Goal: Information Seeking & Learning: Find specific fact

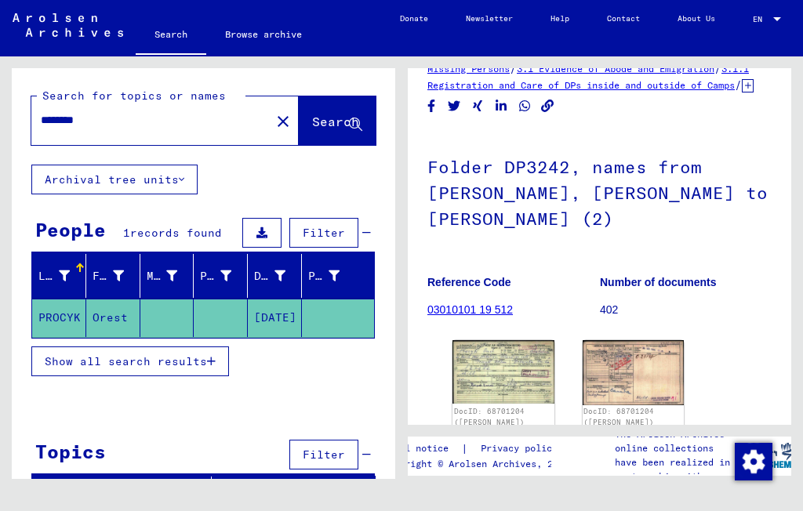
scroll to position [49, 0]
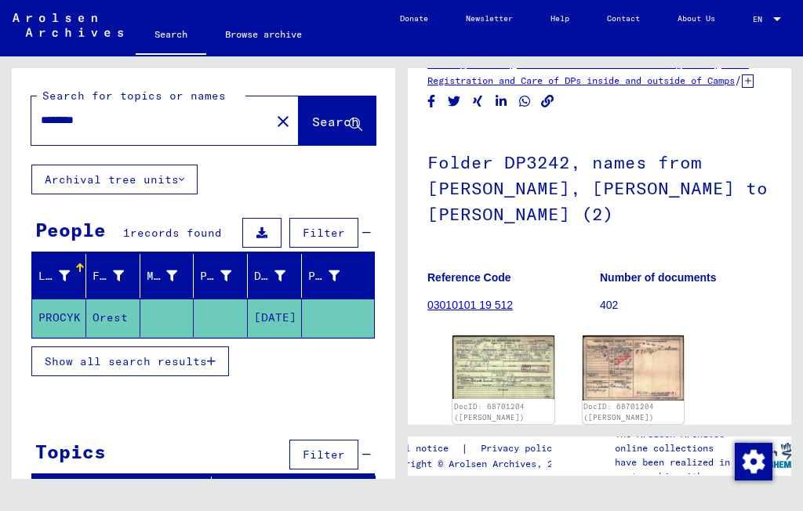
click at [648, 379] on img at bounding box center [634, 368] width 102 height 64
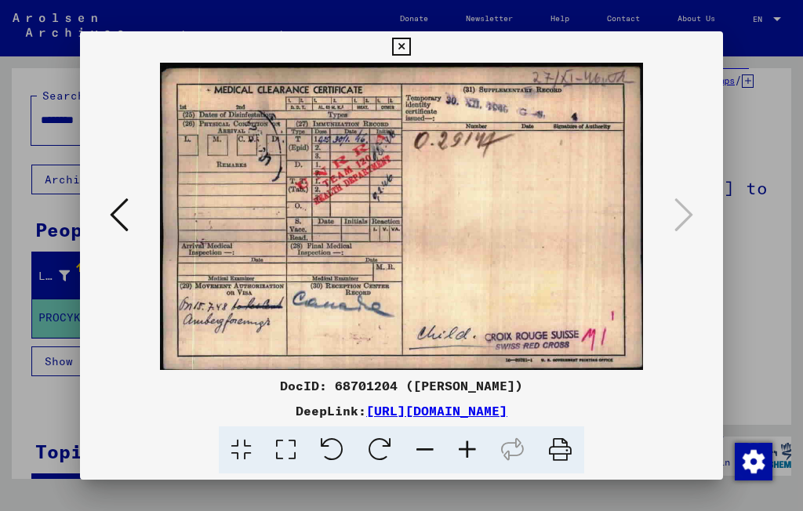
click at [410, 46] on icon at bounding box center [401, 47] width 18 height 19
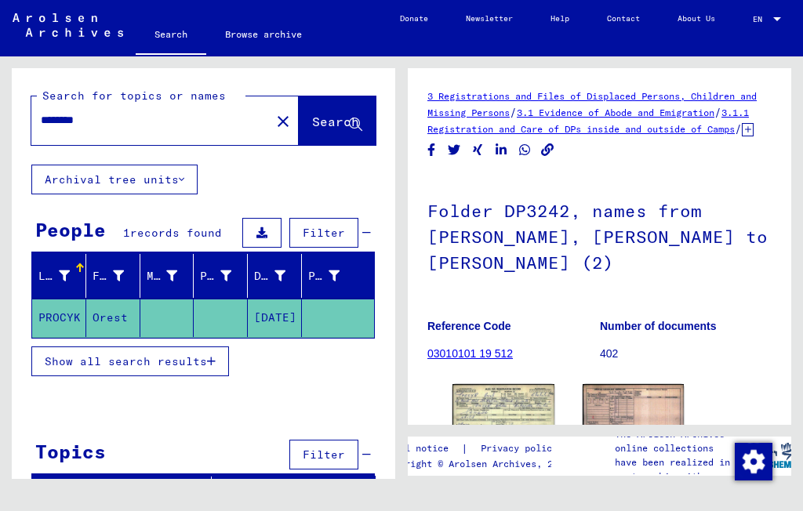
type input "******"
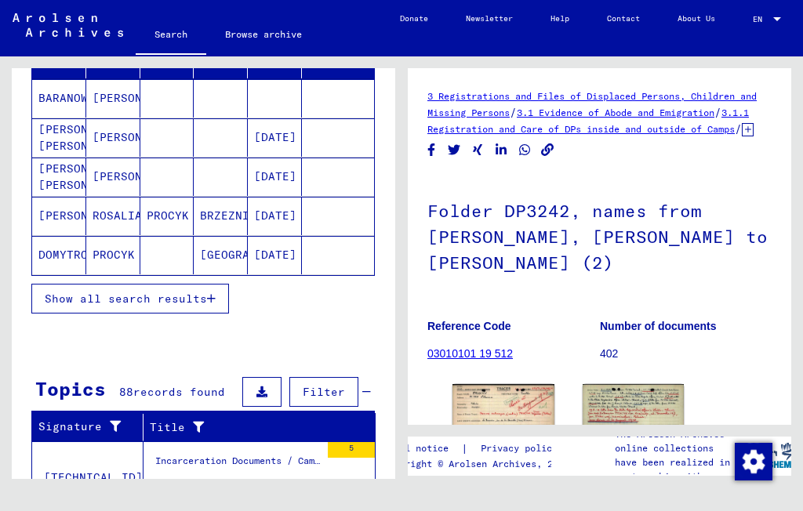
scroll to position [231, 0]
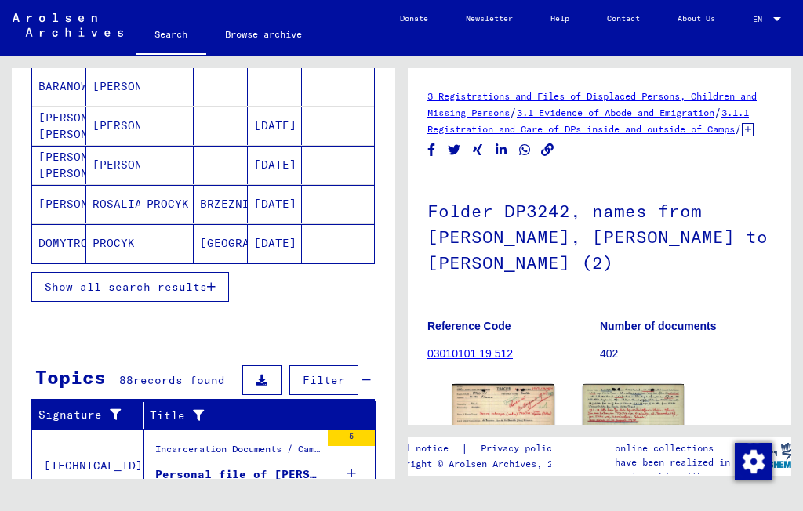
click at [192, 294] on button "Show all search results" at bounding box center [130, 287] width 198 height 30
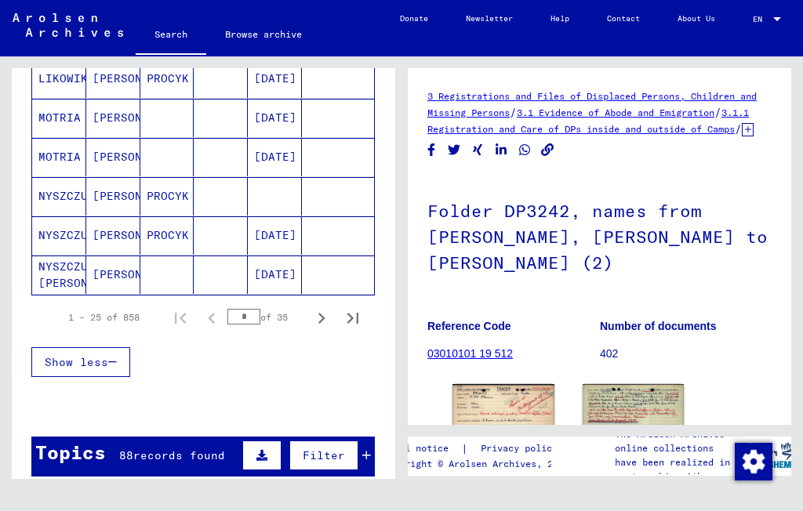
scroll to position [983, 0]
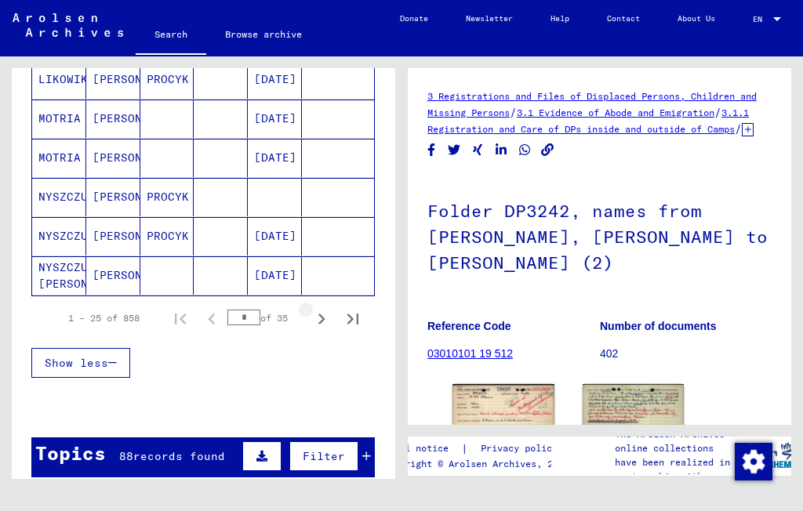
click at [327, 321] on icon "Next page" at bounding box center [322, 319] width 22 height 22
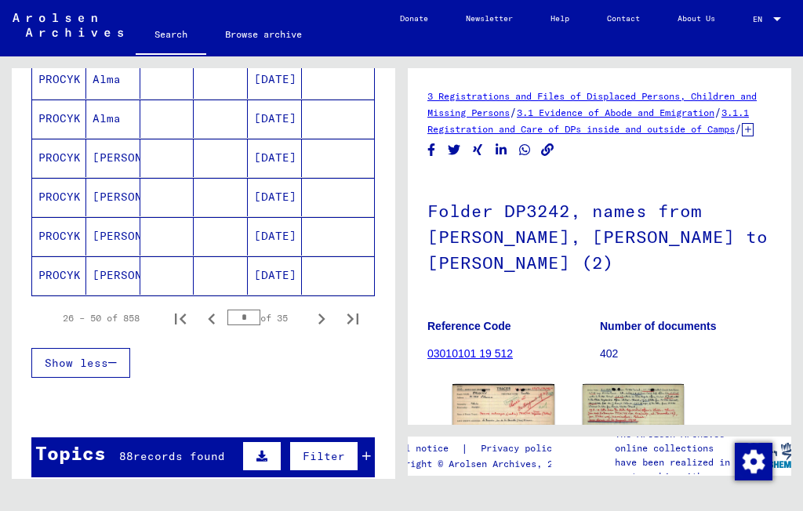
click at [327, 325] on icon "Next page" at bounding box center [322, 319] width 22 height 22
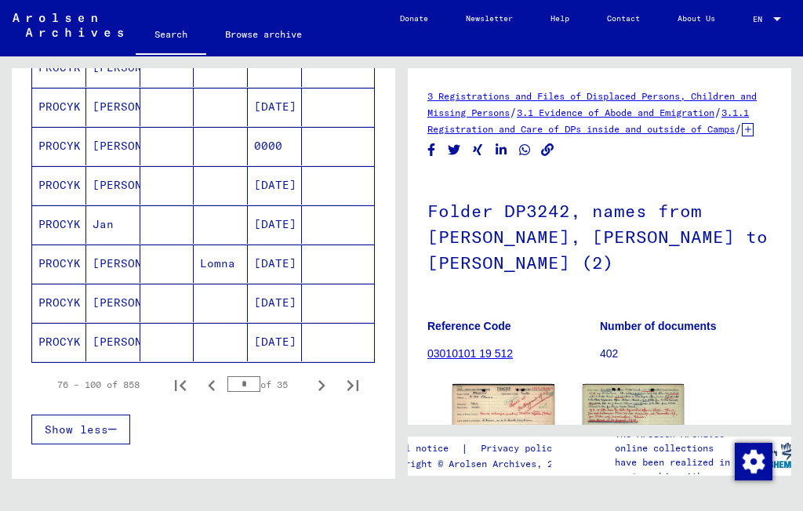
scroll to position [928, 0]
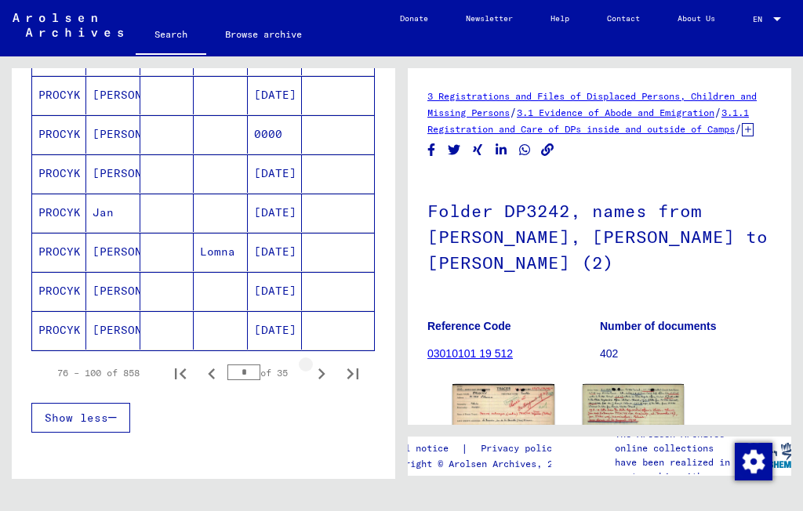
click at [321, 382] on icon "Next page" at bounding box center [322, 374] width 22 height 22
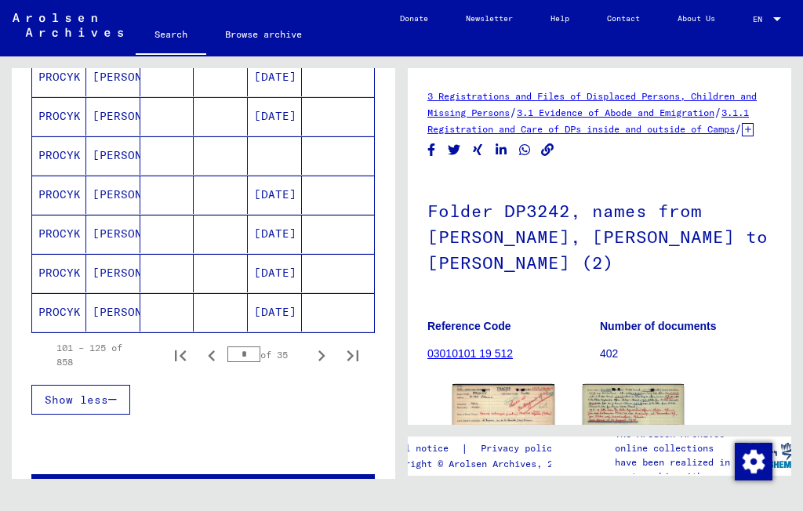
scroll to position [948, 0]
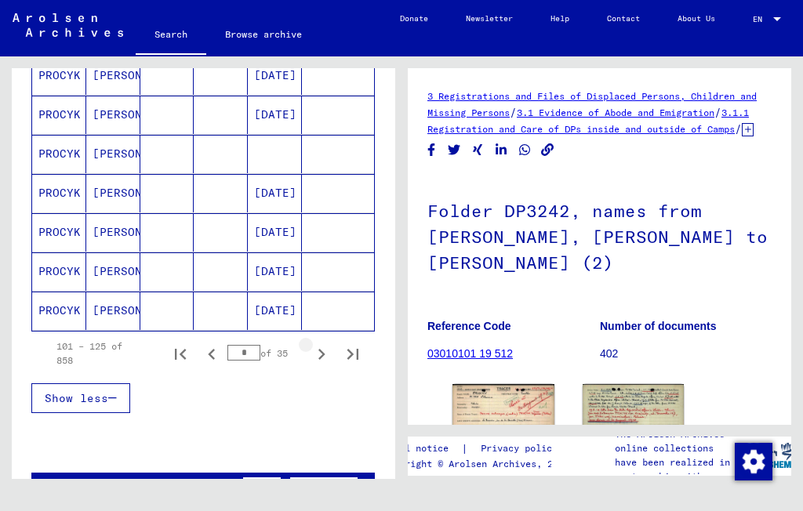
click at [319, 359] on icon "Next page" at bounding box center [321, 354] width 7 height 11
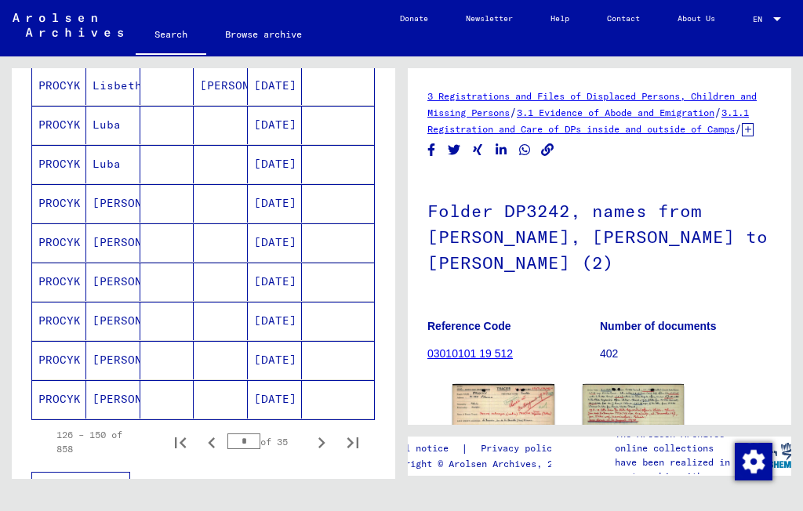
scroll to position [883, 0]
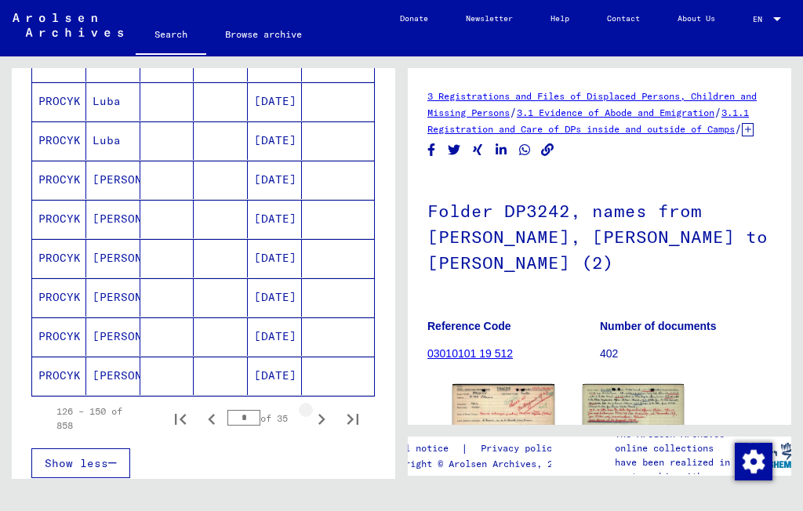
click at [319, 425] on icon "Next page" at bounding box center [322, 420] width 22 height 22
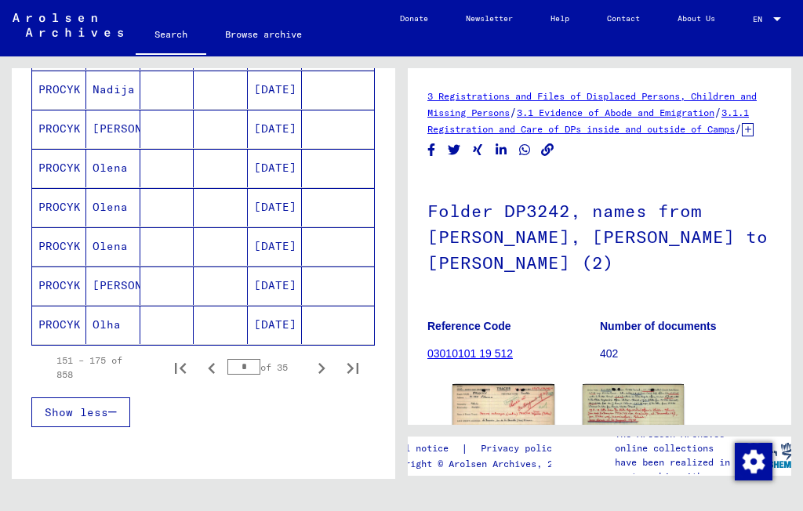
scroll to position [956, 0]
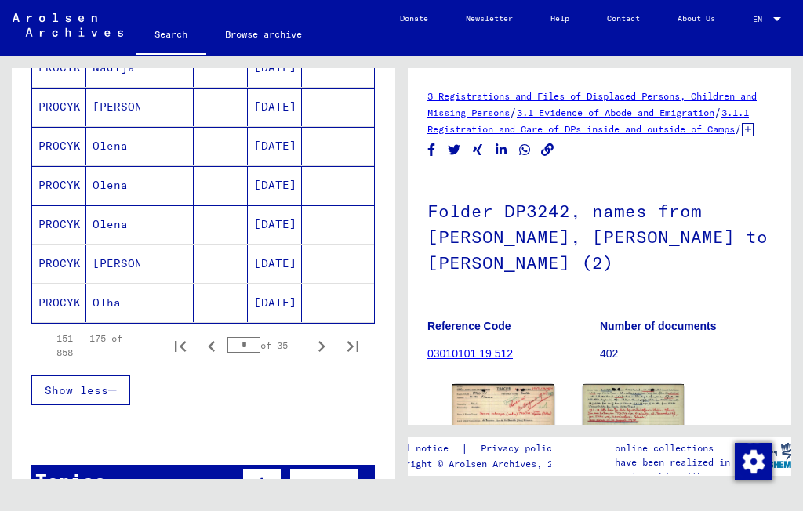
click at [321, 351] on icon "Next page" at bounding box center [322, 347] width 22 height 22
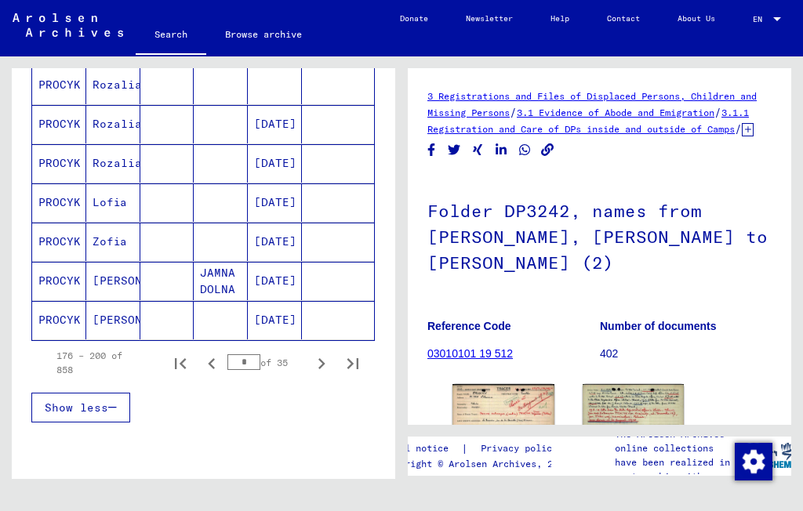
scroll to position [949, 0]
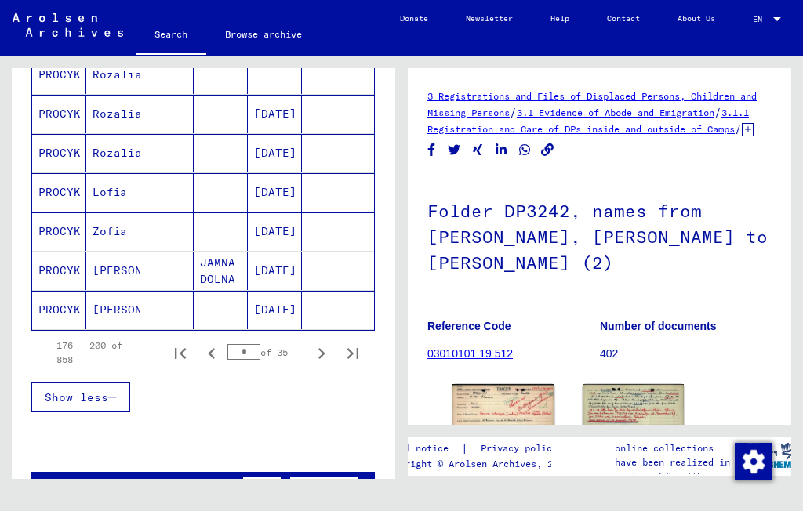
click at [324, 356] on icon "Next page" at bounding box center [322, 354] width 22 height 22
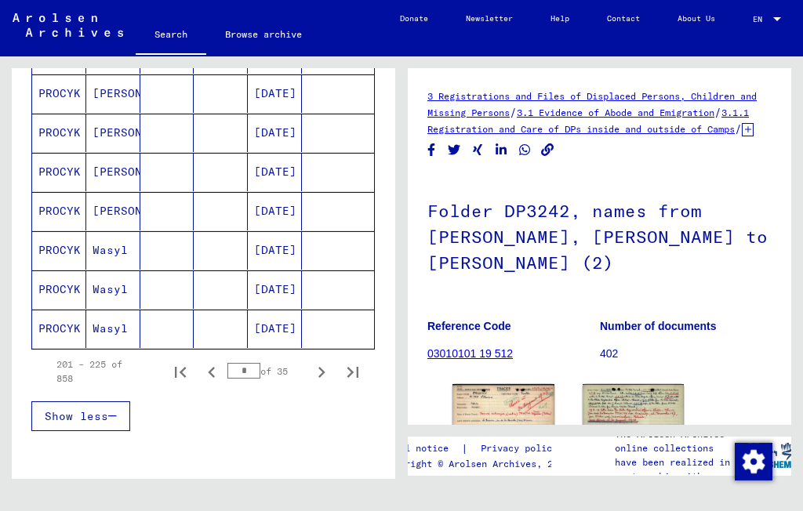
scroll to position [930, 0]
click at [320, 374] on icon "Next page" at bounding box center [322, 372] width 22 height 22
type input "**"
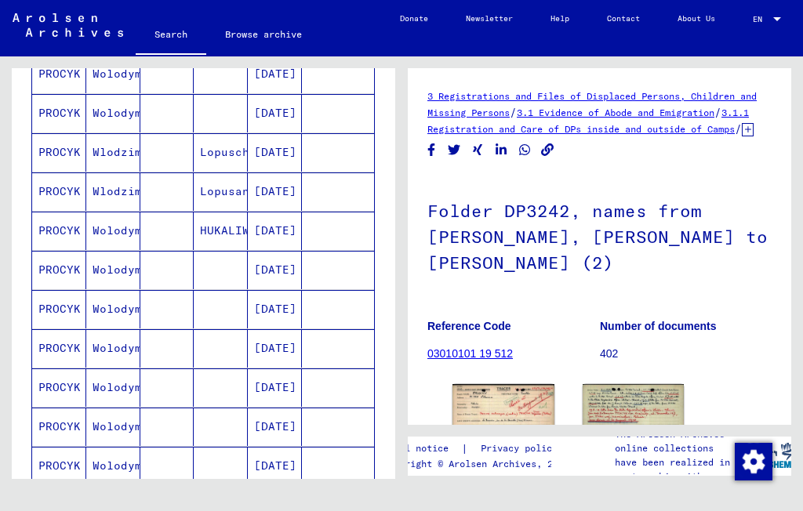
scroll to position [634, 0]
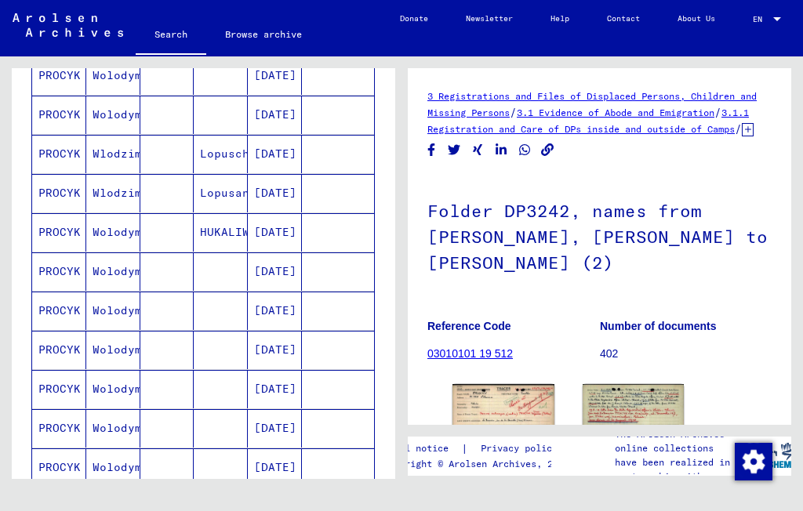
click at [120, 238] on mat-cell "Wolodymyr" at bounding box center [113, 232] width 54 height 38
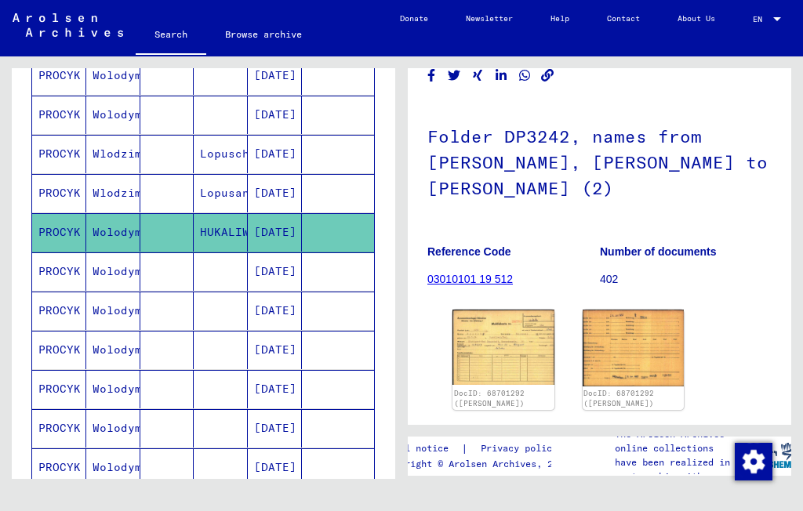
scroll to position [76, 0]
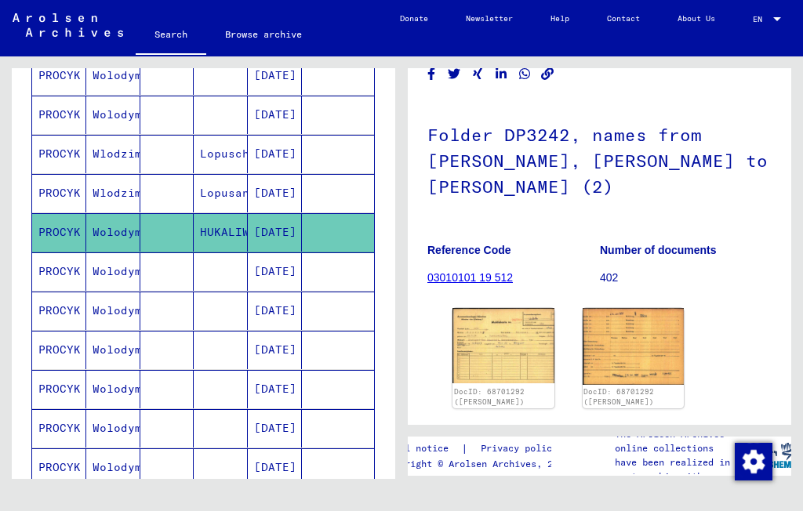
click at [516, 354] on img at bounding box center [503, 345] width 102 height 75
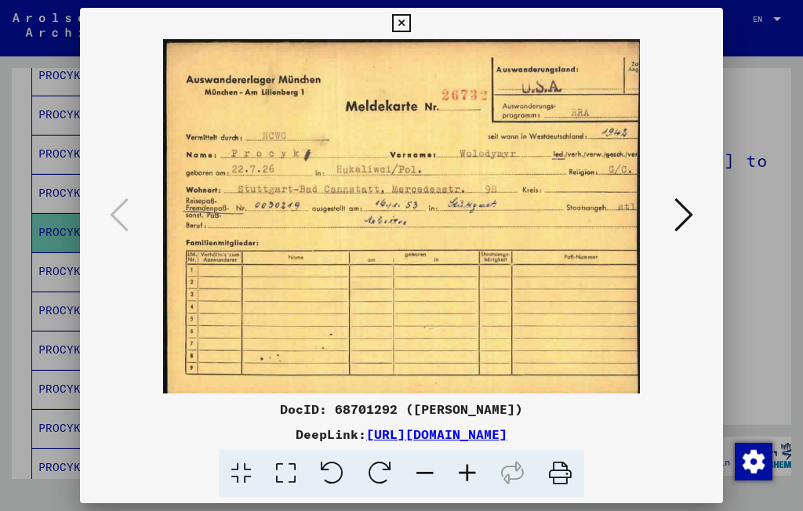
click at [410, 20] on icon at bounding box center [401, 23] width 18 height 19
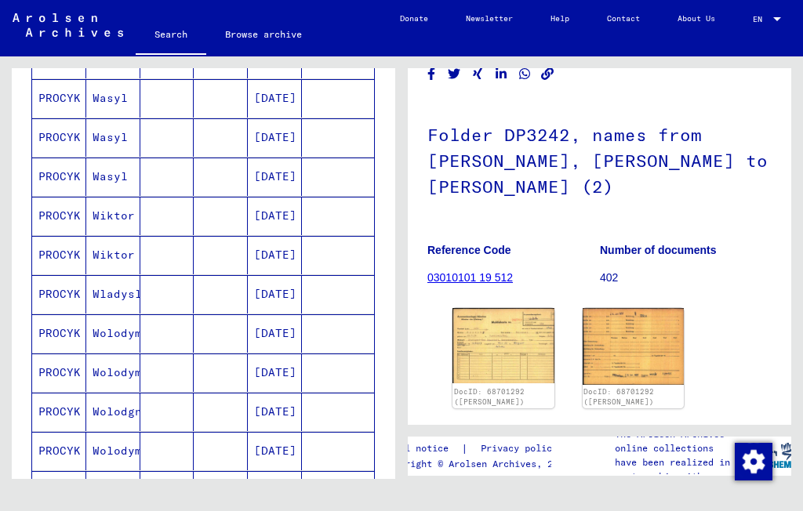
scroll to position [267, 0]
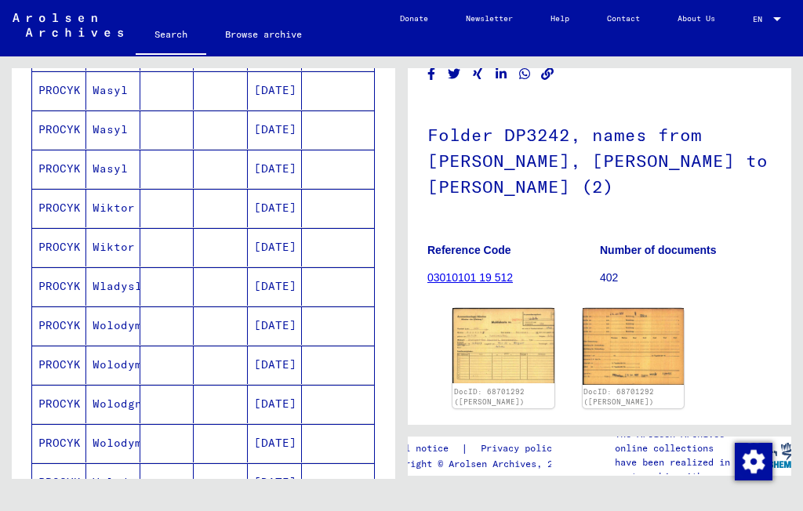
click at [121, 325] on mat-cell "Wolodymyr" at bounding box center [113, 326] width 54 height 38
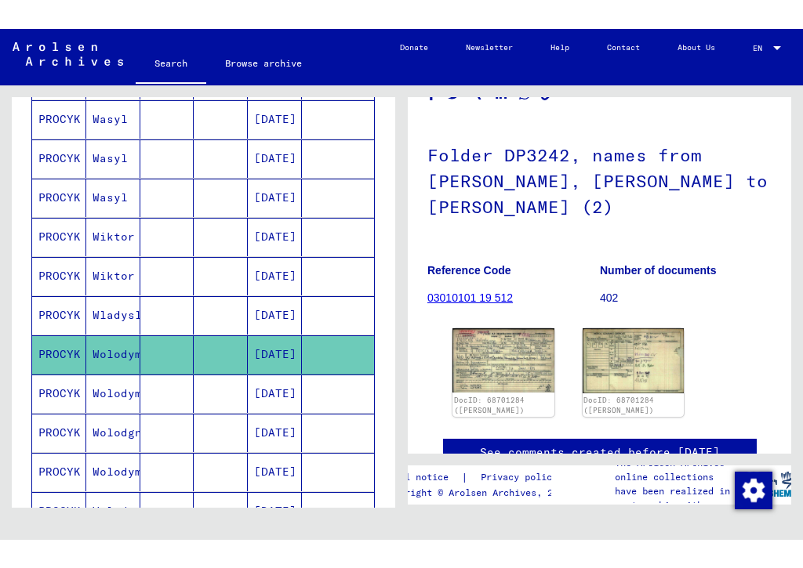
scroll to position [88, 0]
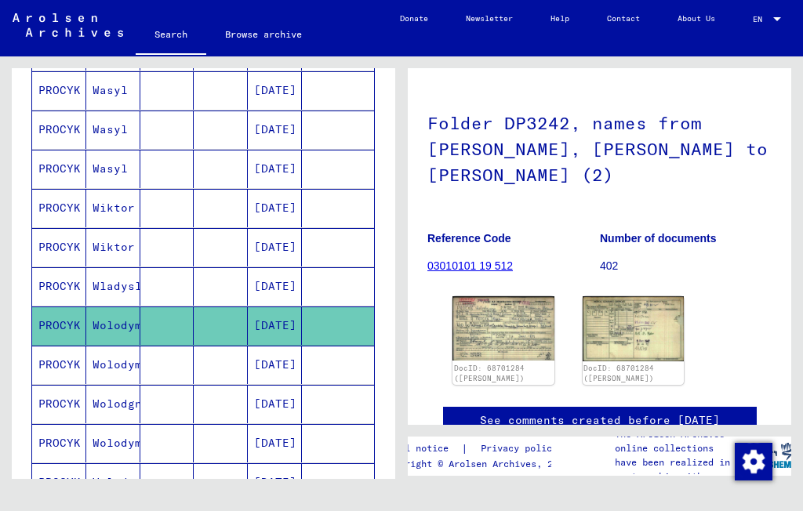
click at [522, 343] on img at bounding box center [503, 328] width 102 height 64
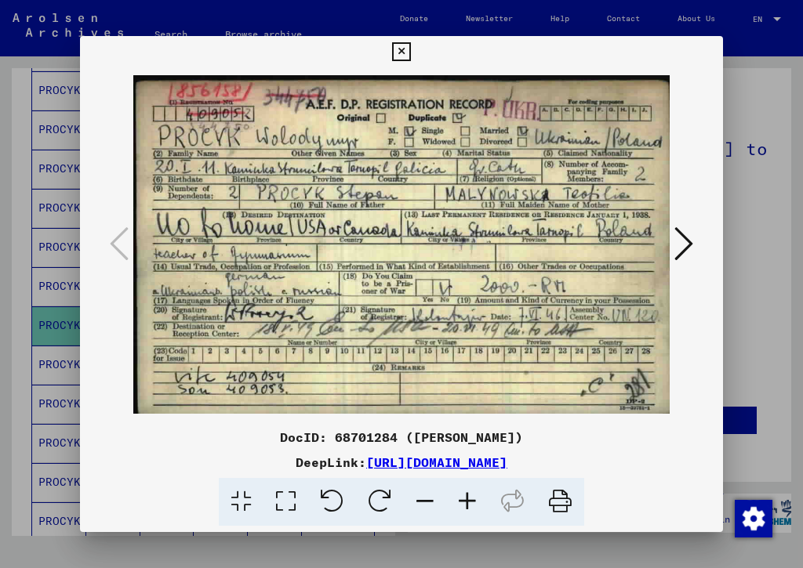
click at [410, 52] on icon at bounding box center [401, 51] width 18 height 19
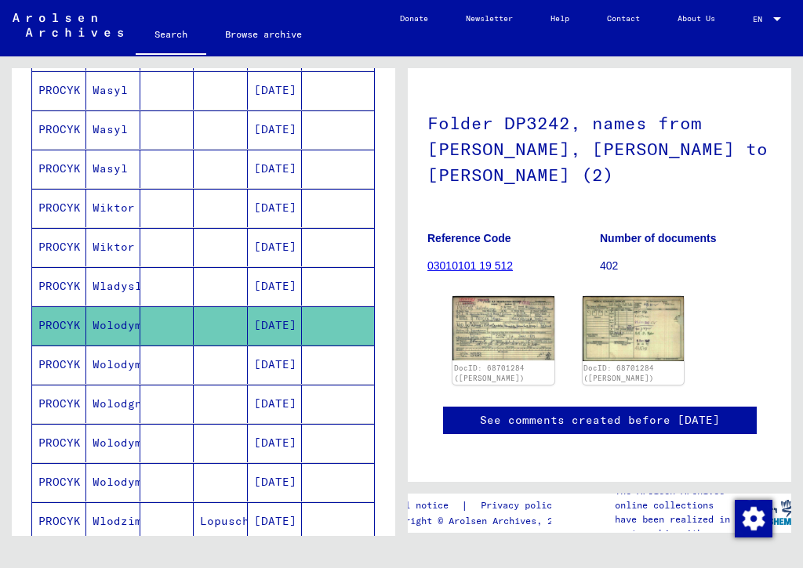
click at [127, 365] on mat-cell "Wolodymyr" at bounding box center [113, 365] width 54 height 38
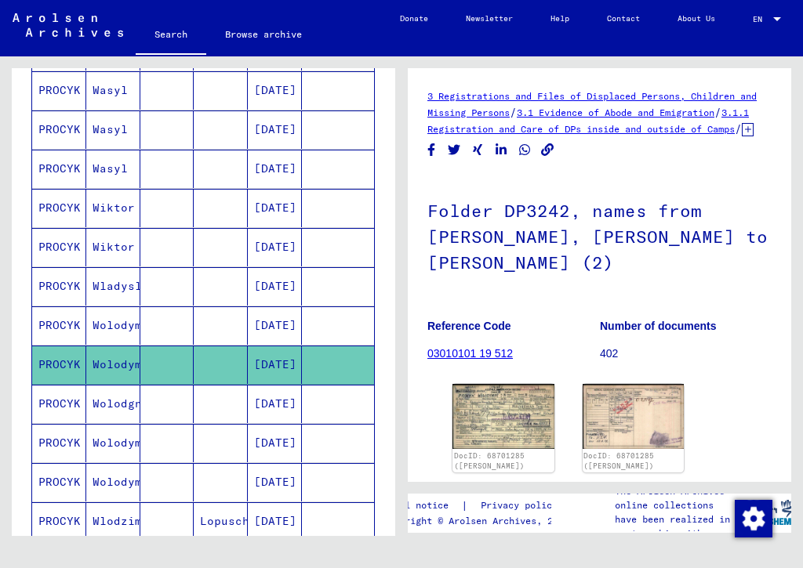
click at [521, 431] on img at bounding box center [503, 416] width 102 height 65
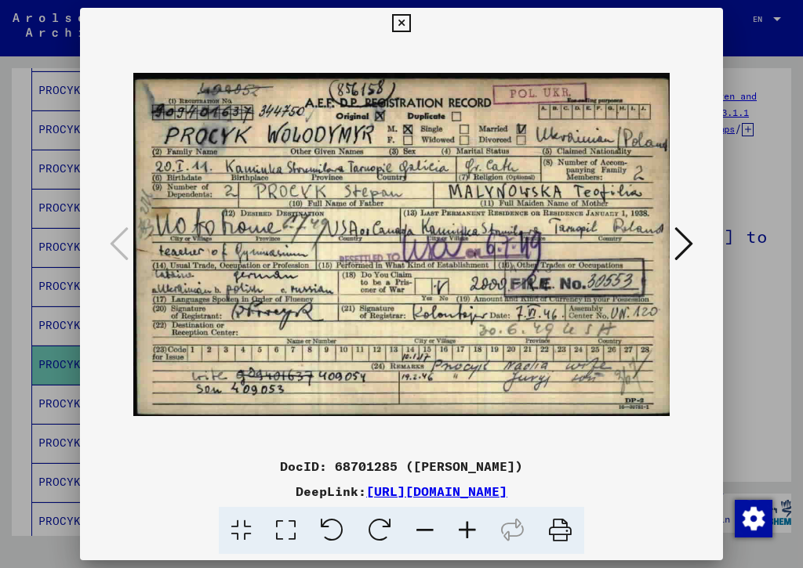
click at [410, 18] on icon at bounding box center [401, 23] width 18 height 19
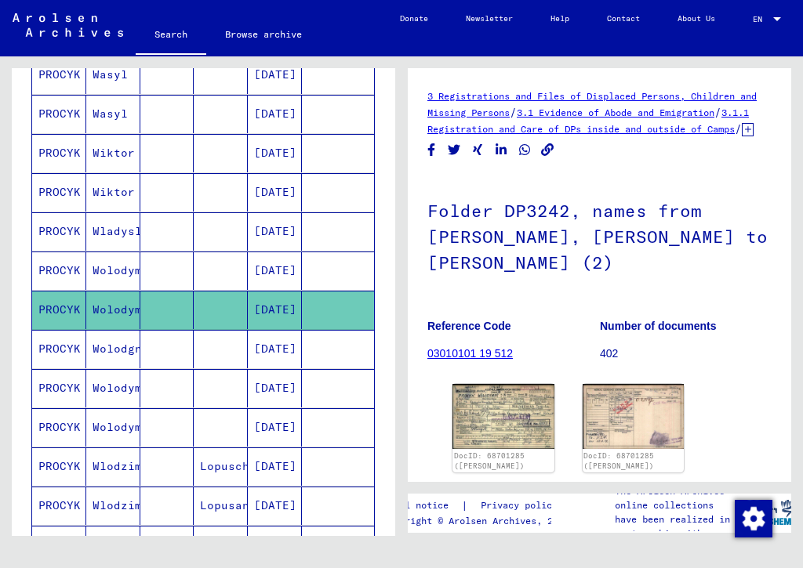
scroll to position [324, 0]
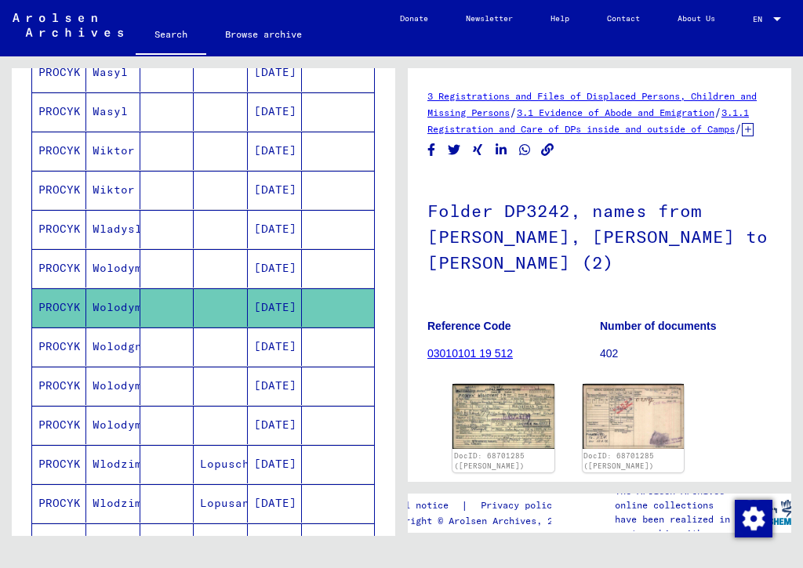
click at [122, 386] on mat-cell "Wolodymyr" at bounding box center [113, 386] width 54 height 38
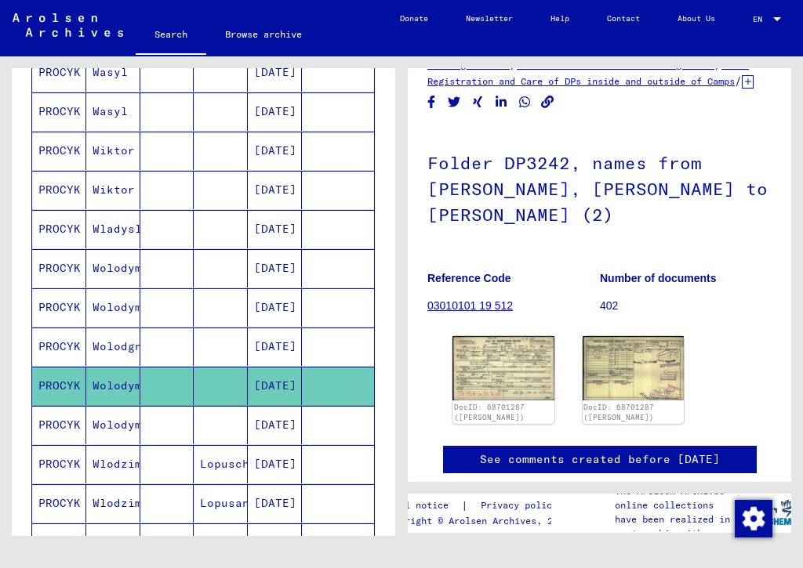
scroll to position [90, 0]
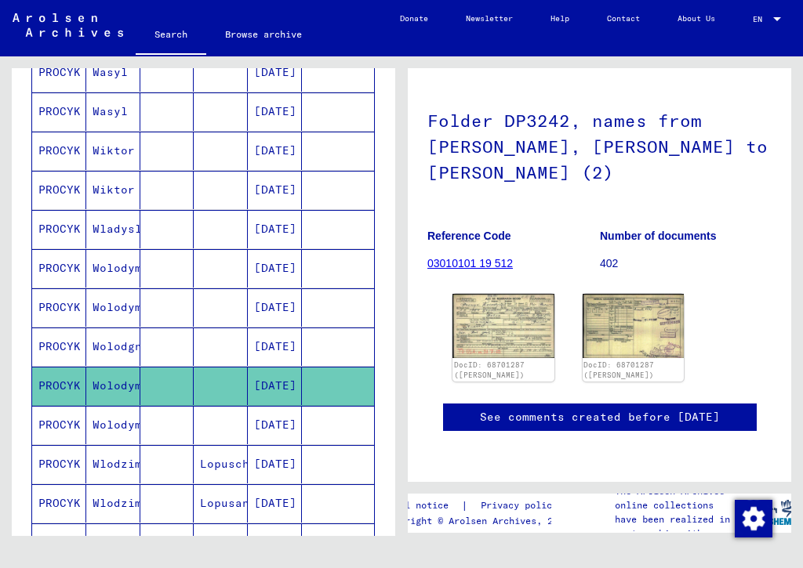
click at [520, 346] on img at bounding box center [503, 326] width 102 height 64
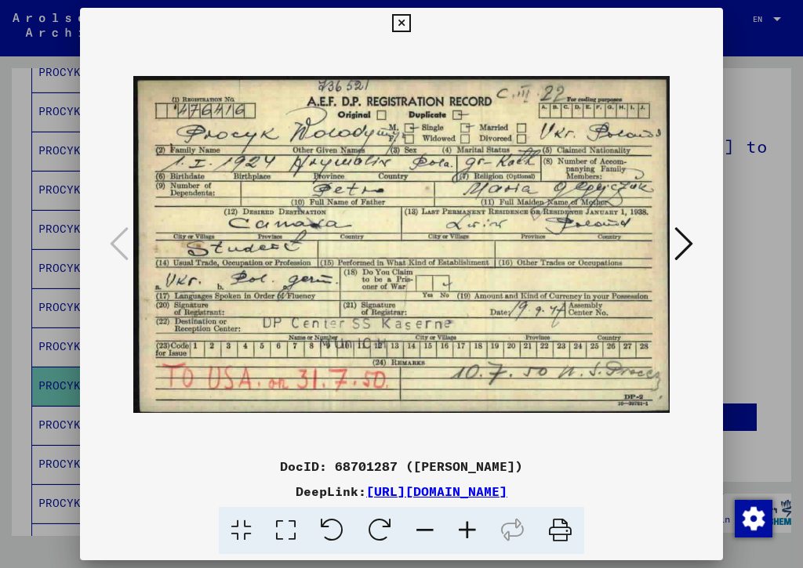
click at [410, 27] on icon at bounding box center [401, 23] width 18 height 19
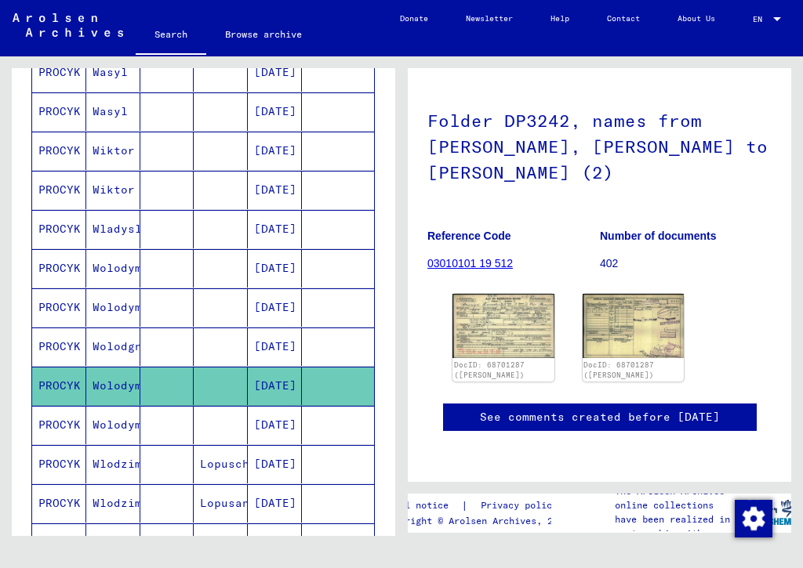
click at [126, 419] on mat-cell "Wolodymyr" at bounding box center [113, 425] width 54 height 38
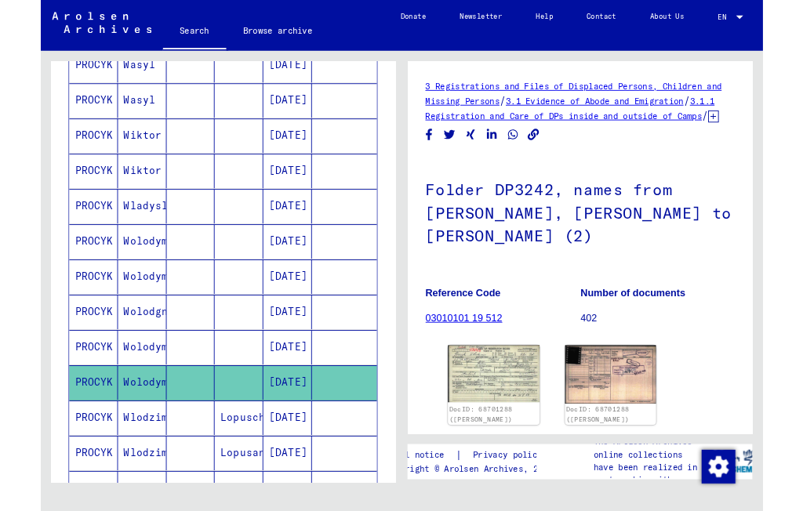
scroll to position [83, 0]
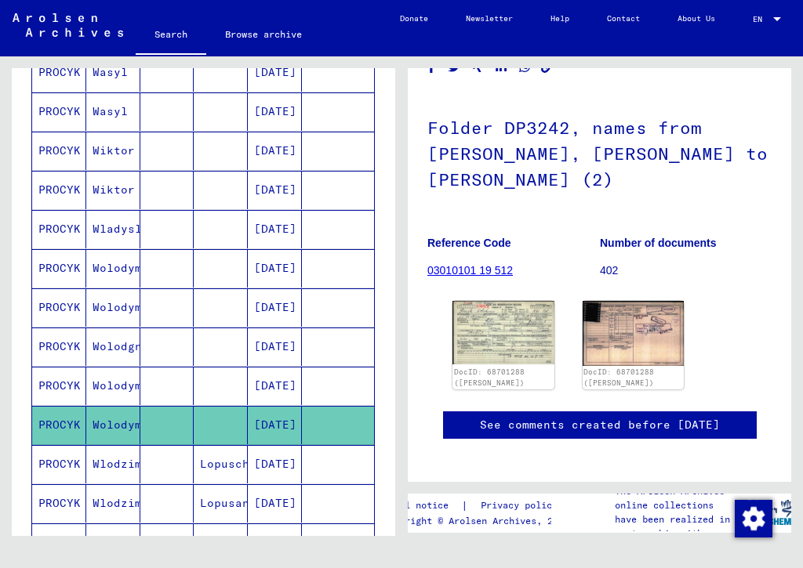
click at [509, 353] on img at bounding box center [503, 333] width 102 height 64
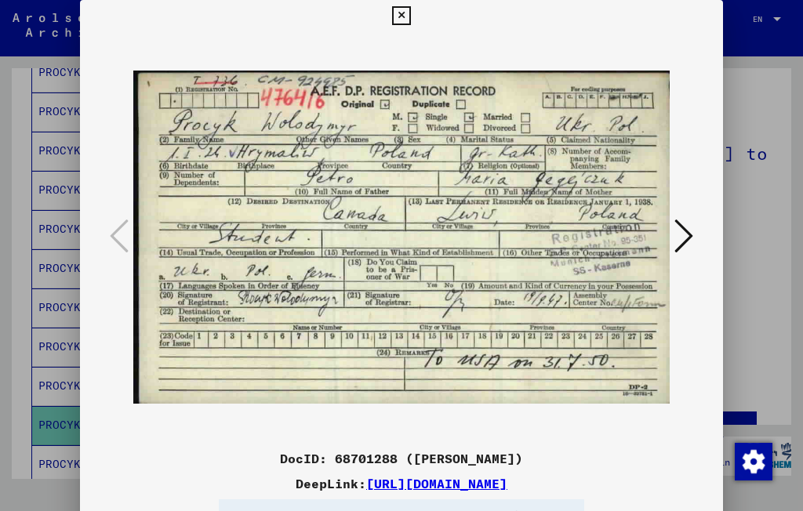
click at [410, 18] on icon at bounding box center [401, 15] width 18 height 19
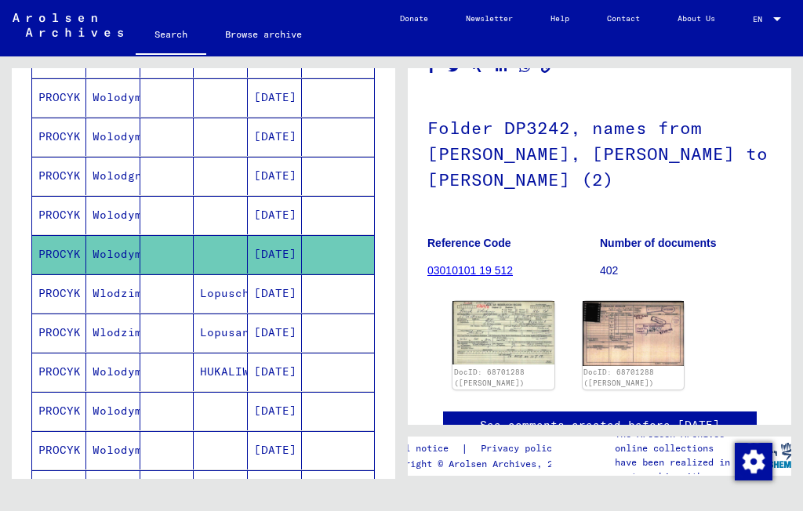
scroll to position [499, 0]
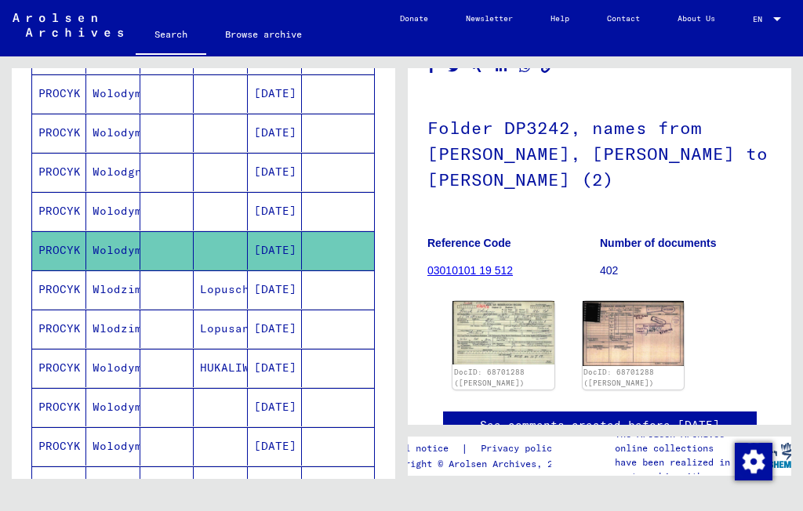
click at [123, 365] on mat-cell "Wolodymyr" at bounding box center [113, 368] width 54 height 38
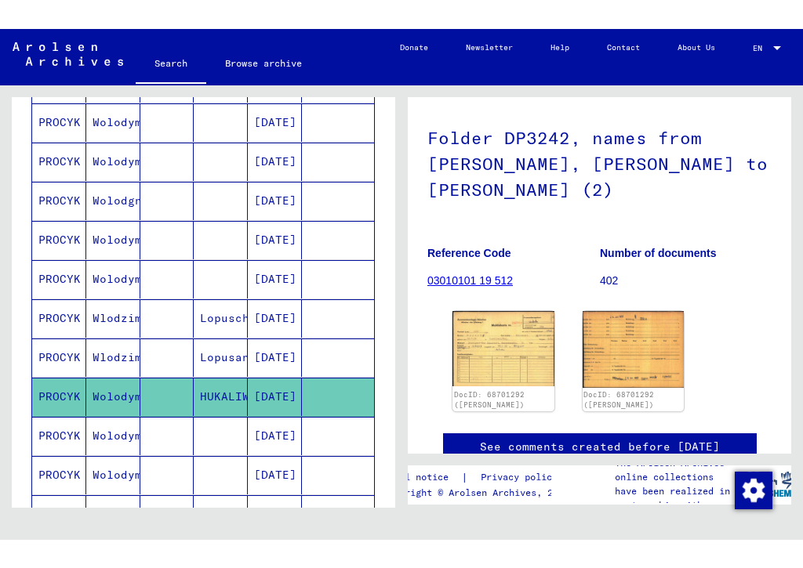
scroll to position [103, 0]
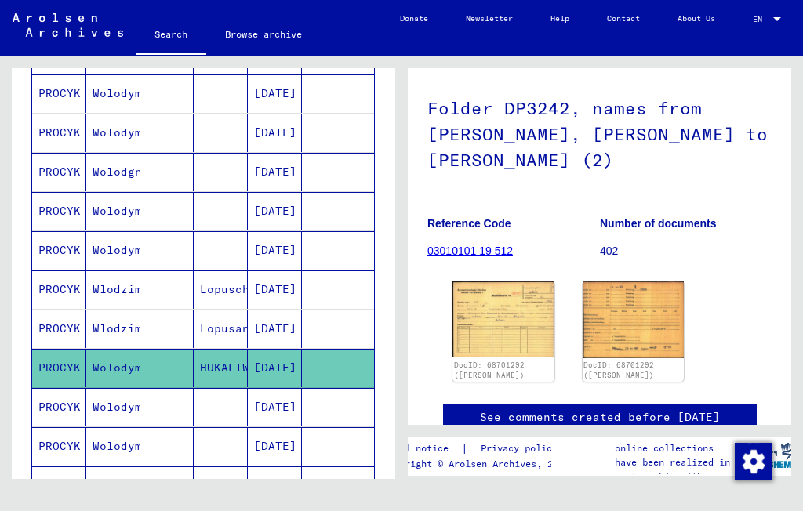
click at [527, 321] on img at bounding box center [503, 318] width 102 height 75
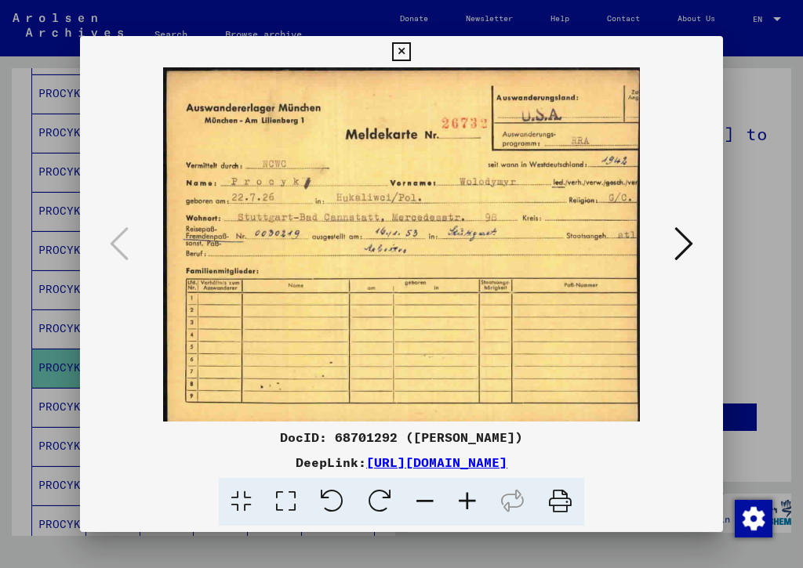
click at [674, 245] on icon at bounding box center [683, 244] width 19 height 38
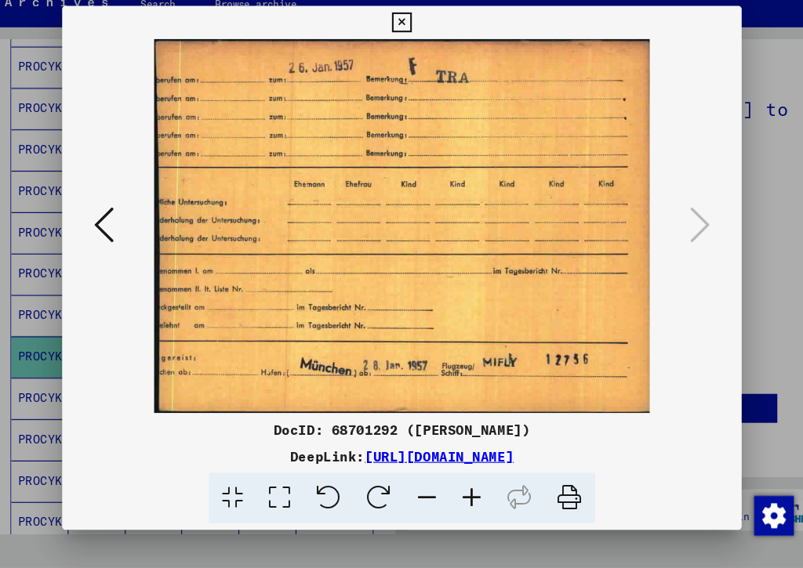
click at [124, 225] on icon at bounding box center [119, 244] width 19 height 38
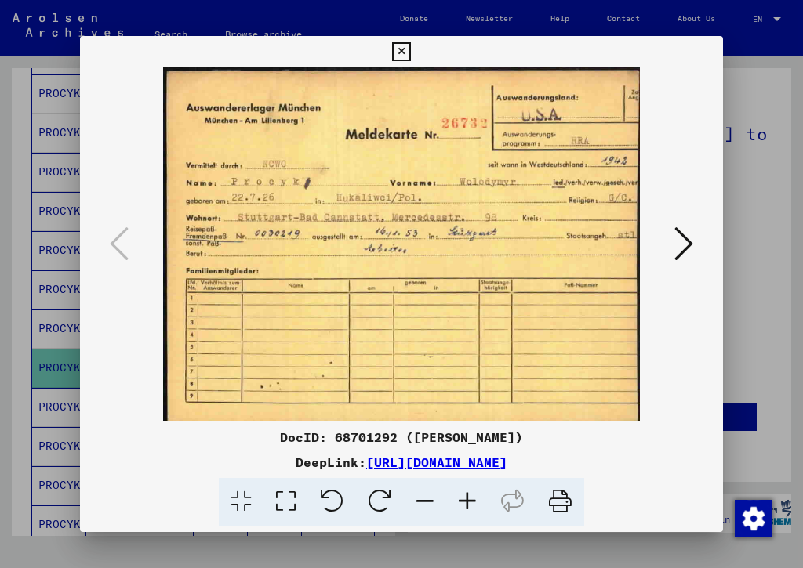
click at [410, 56] on icon at bounding box center [401, 51] width 18 height 19
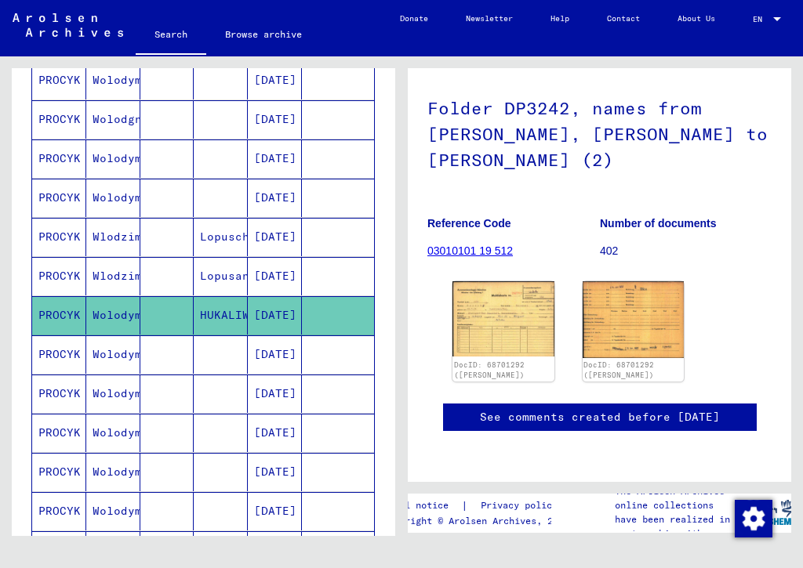
scroll to position [552, 0]
click at [122, 352] on mat-cell "Wolodymyr" at bounding box center [113, 354] width 54 height 38
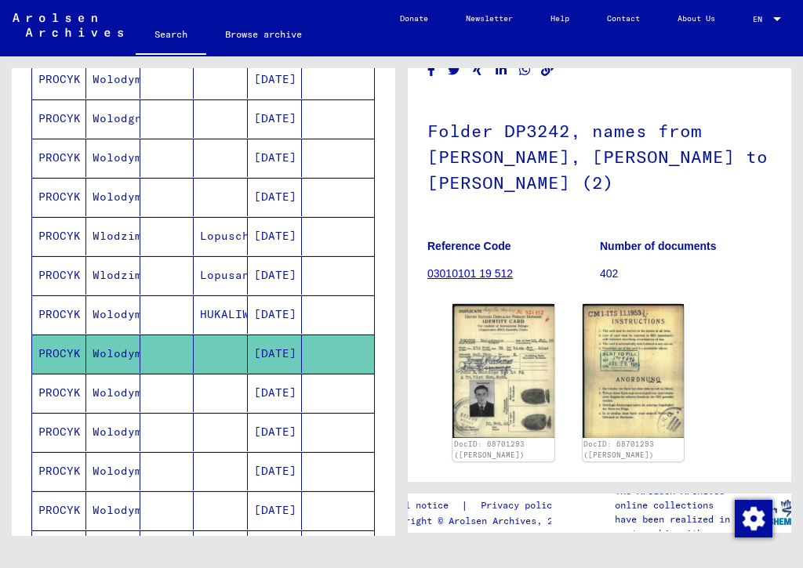
scroll to position [84, 0]
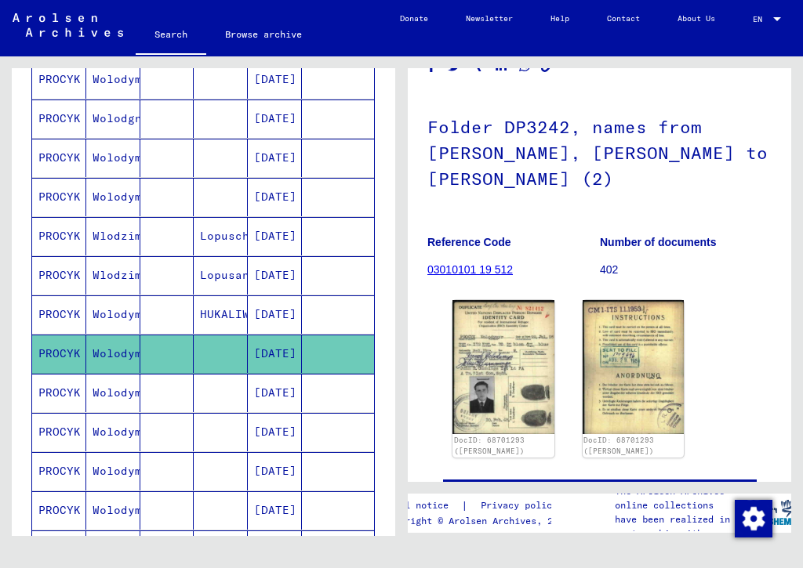
click at [512, 385] on img at bounding box center [503, 366] width 102 height 133
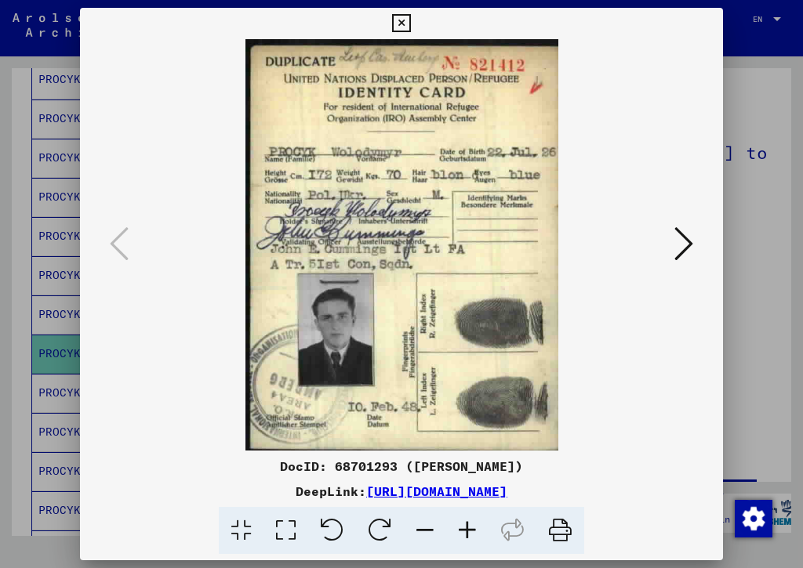
click at [410, 21] on icon at bounding box center [401, 23] width 18 height 19
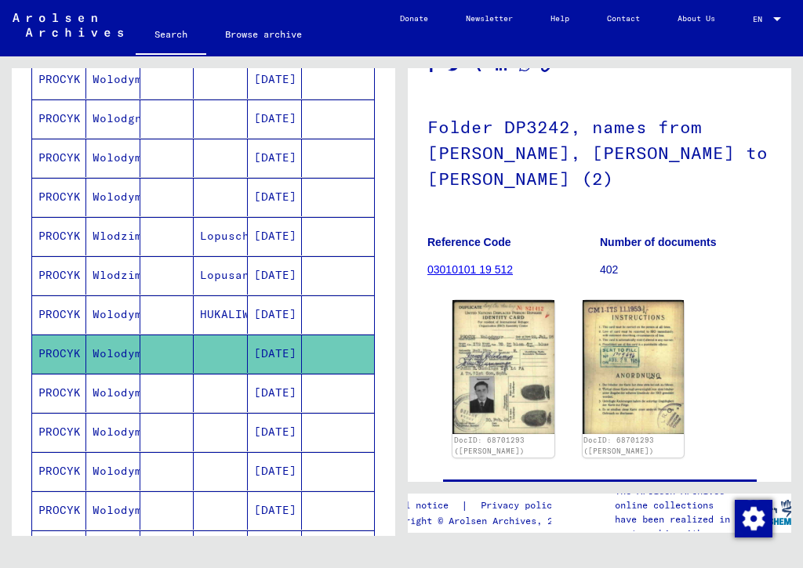
click at [121, 391] on mat-cell "Wolodymyr" at bounding box center [113, 393] width 54 height 38
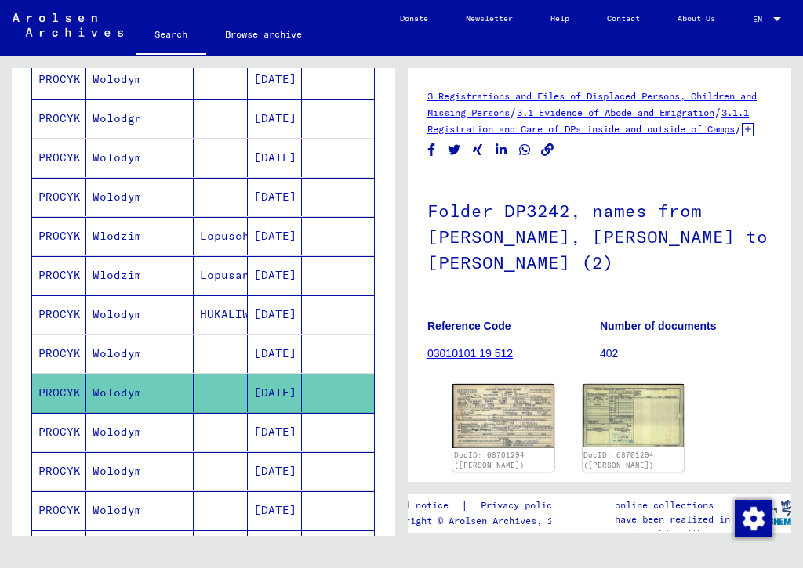
scroll to position [31, 0]
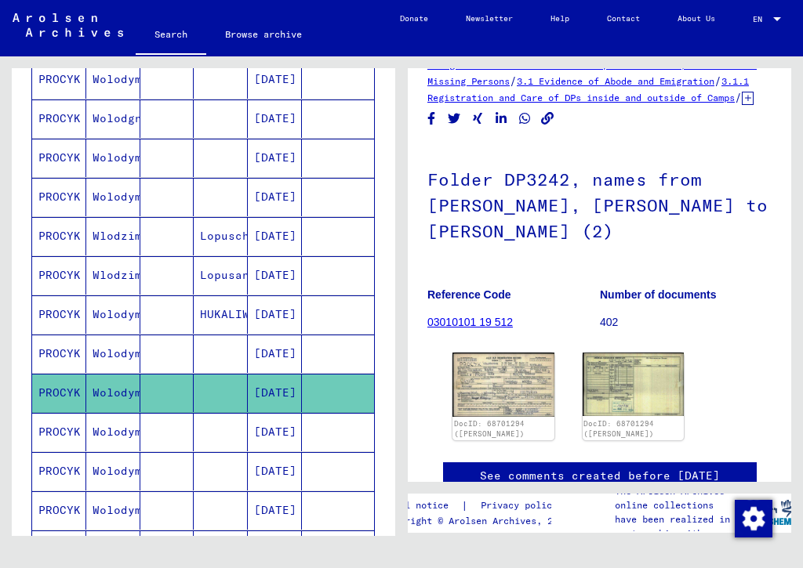
click at [513, 417] on img at bounding box center [503, 385] width 102 height 64
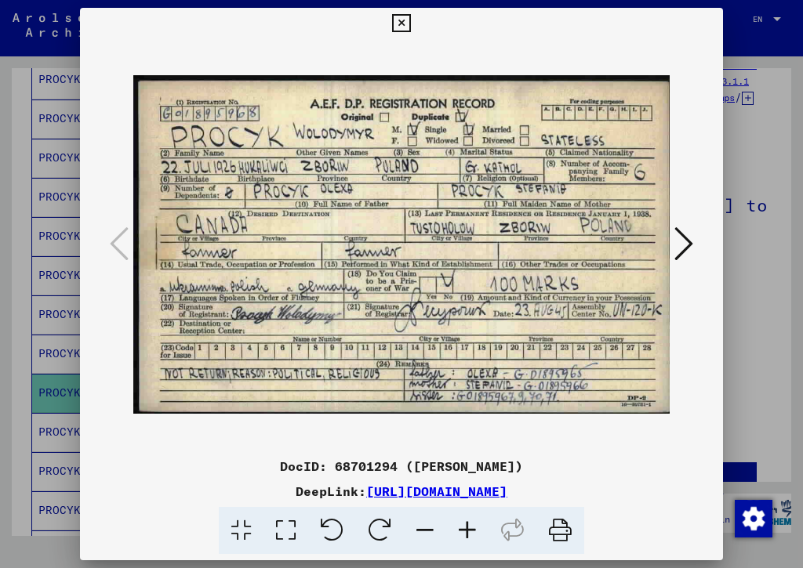
click at [410, 26] on icon at bounding box center [401, 23] width 18 height 19
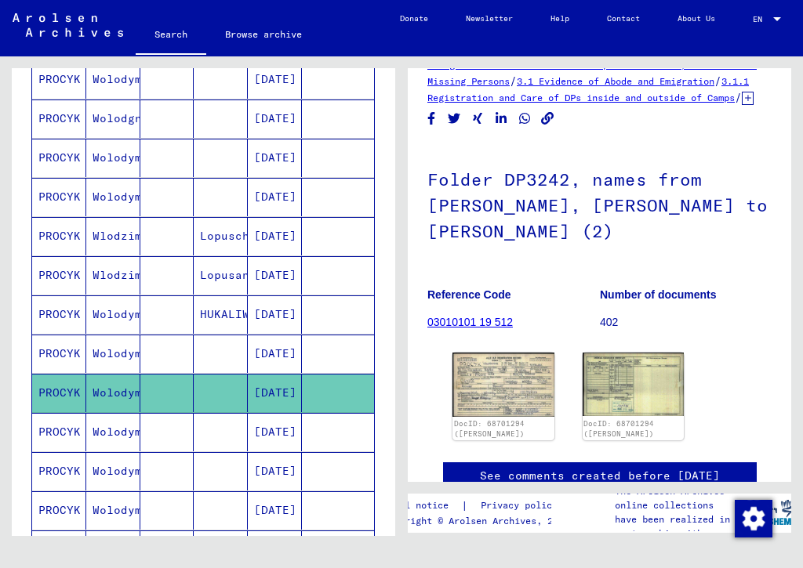
click at [125, 436] on mat-cell "Wolodymyr" at bounding box center [113, 432] width 54 height 38
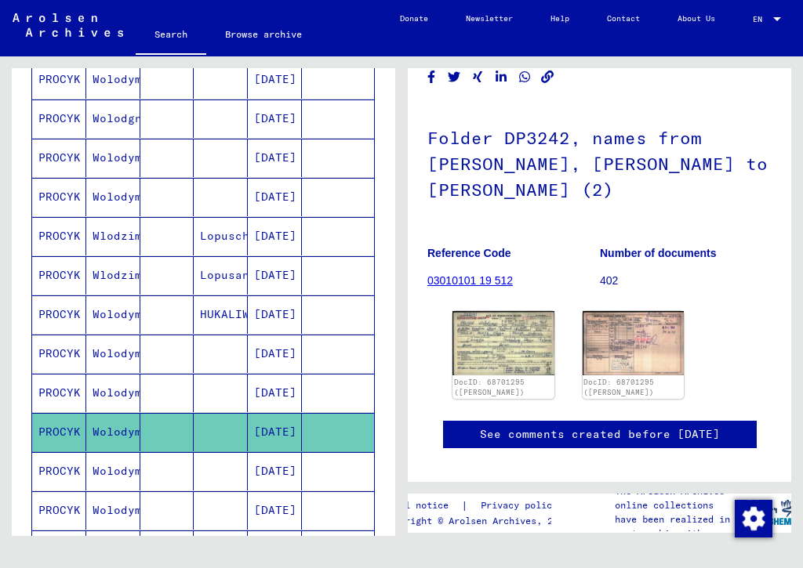
scroll to position [81, 0]
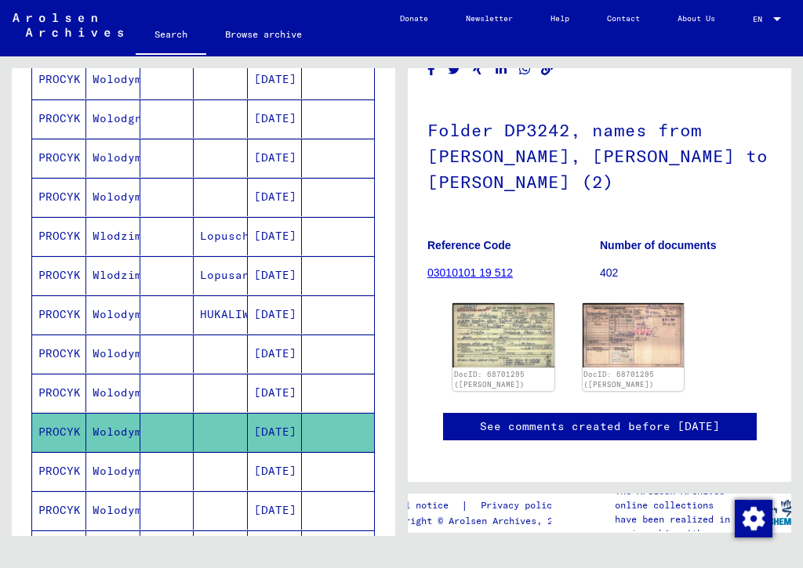
click at [525, 354] on img at bounding box center [503, 335] width 102 height 64
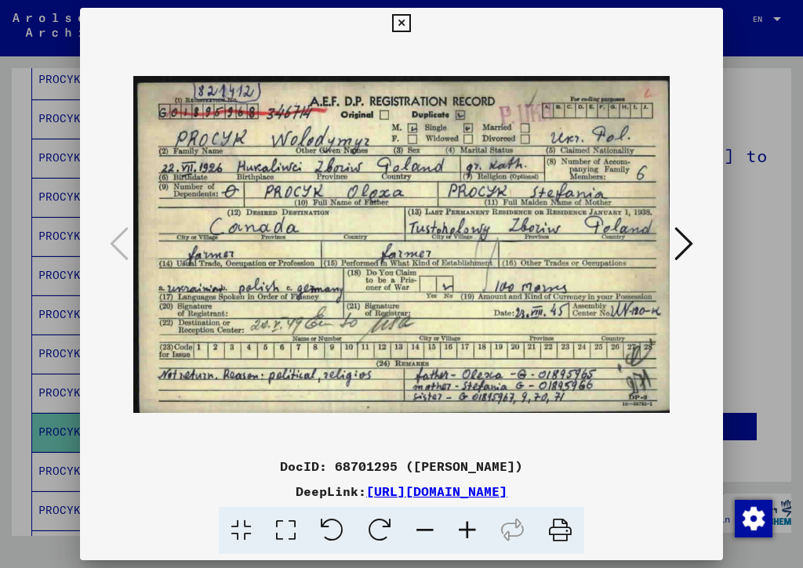
click at [410, 25] on icon at bounding box center [401, 23] width 18 height 19
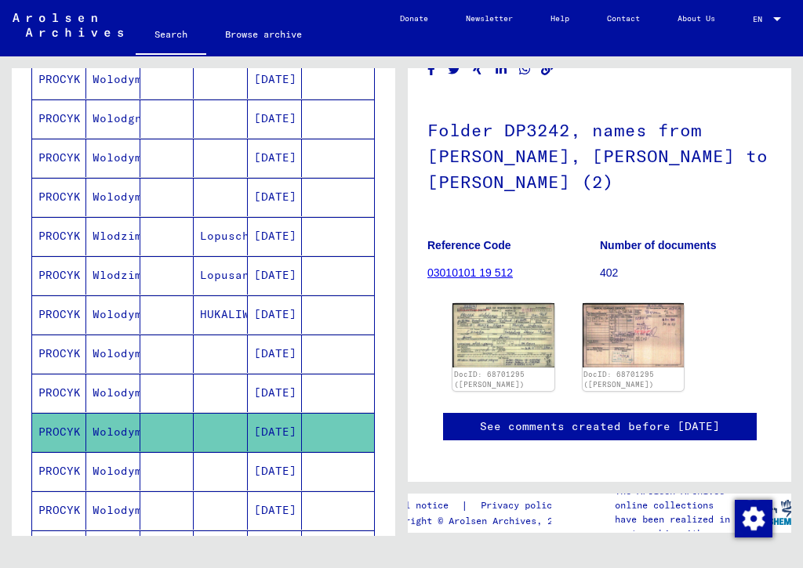
click at [85, 479] on icon at bounding box center [64, 505] width 39 height 63
click at [121, 467] on mat-cell "Wolodymyr" at bounding box center [113, 471] width 54 height 38
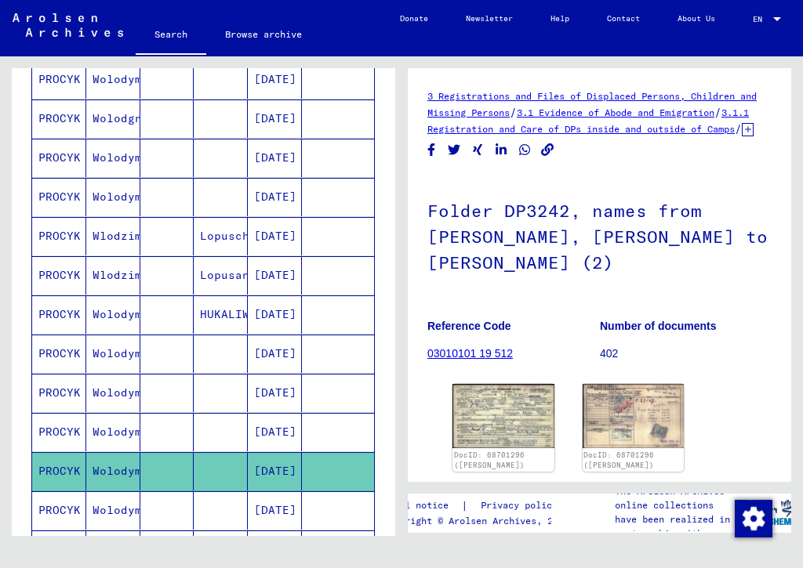
scroll to position [67, 0]
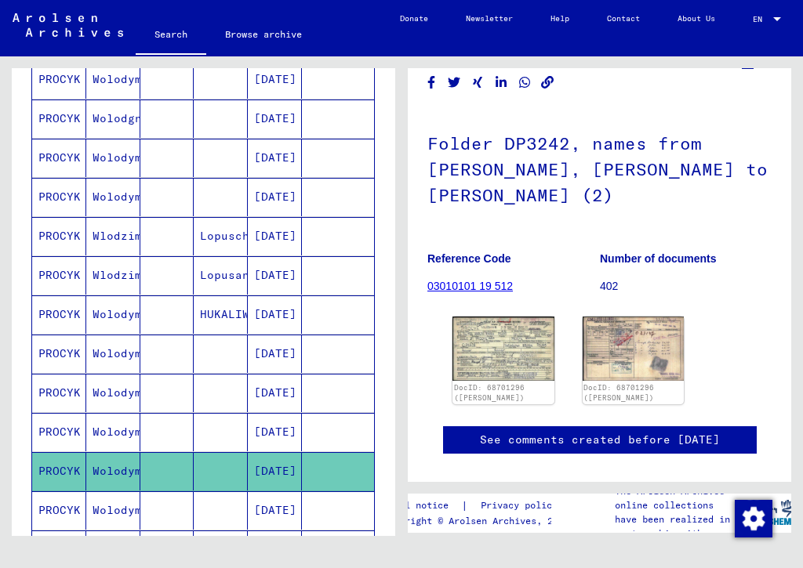
click at [516, 366] on img at bounding box center [503, 349] width 102 height 64
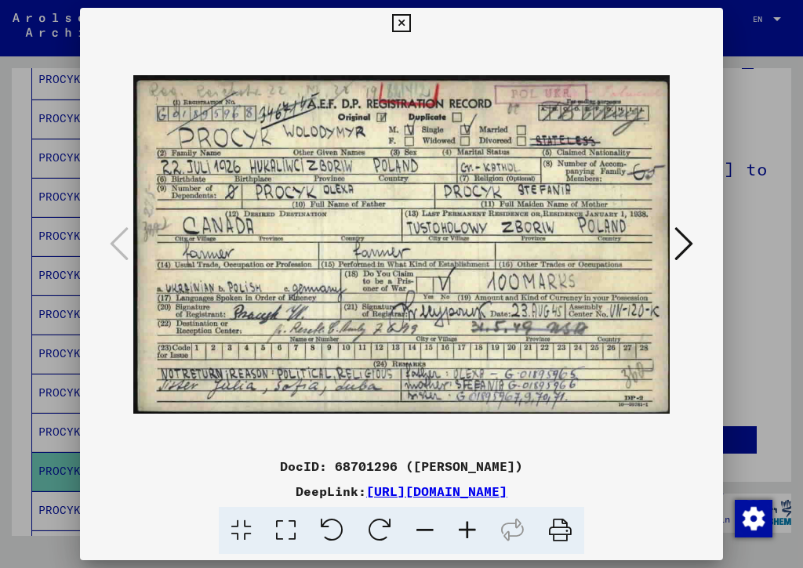
click at [410, 16] on icon at bounding box center [401, 23] width 18 height 19
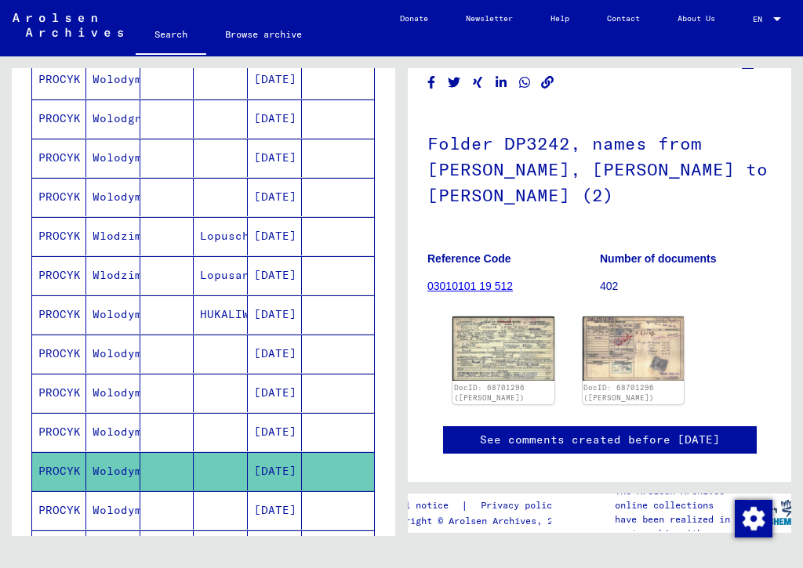
click at [85, 510] on icon at bounding box center [64, 505] width 39 height 63
click at [90, 510] on button at bounding box center [65, 506] width 50 height 50
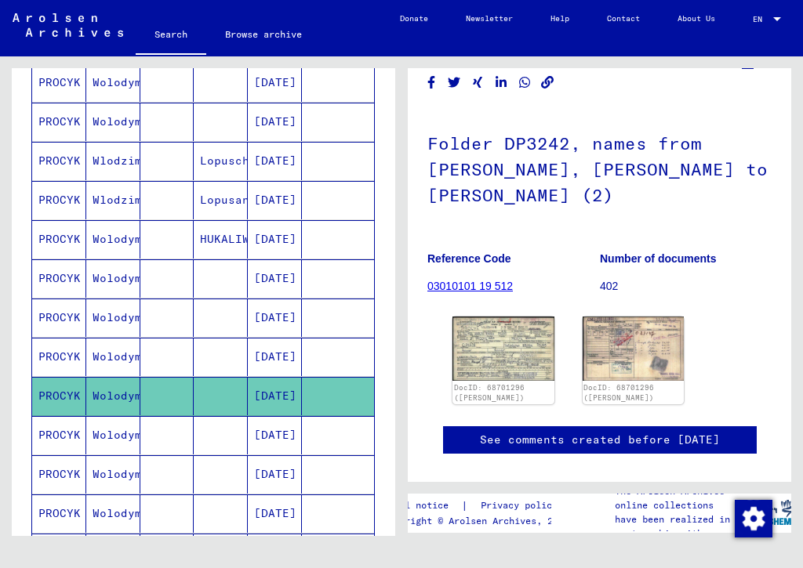
scroll to position [628, 0]
click at [114, 441] on mat-cell "Wolodymyr" at bounding box center [113, 435] width 54 height 38
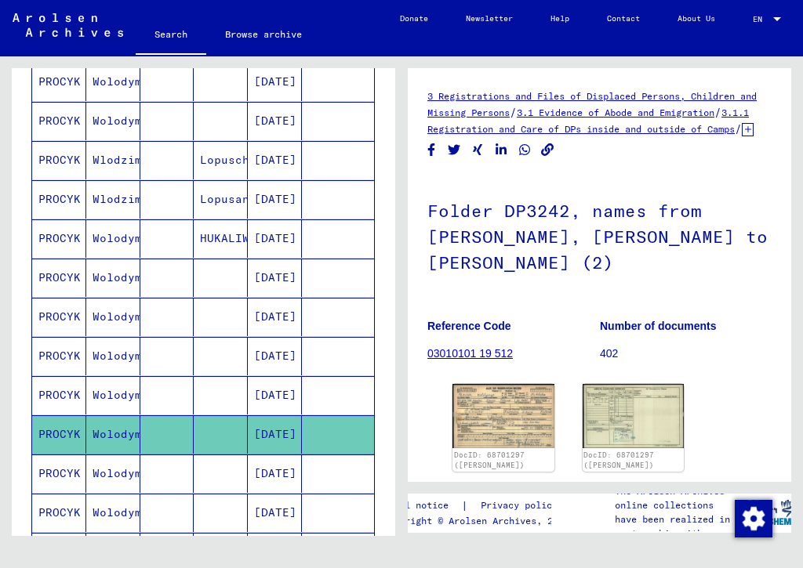
scroll to position [86, 0]
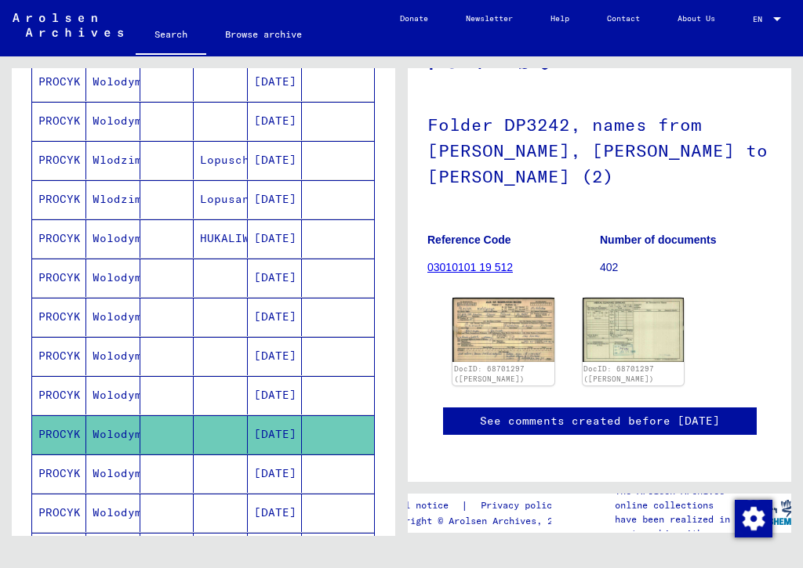
click at [517, 355] on img at bounding box center [503, 330] width 102 height 64
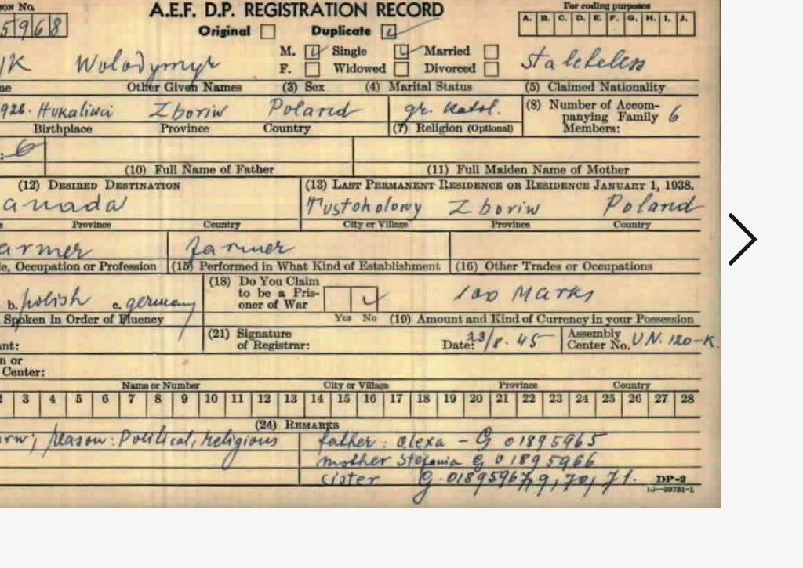
click at [410, 22] on icon at bounding box center [401, 23] width 18 height 19
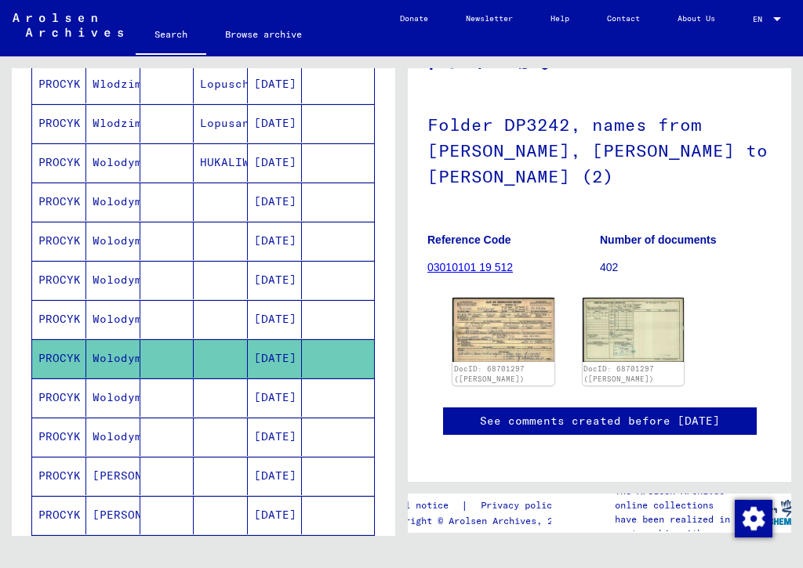
scroll to position [720, 0]
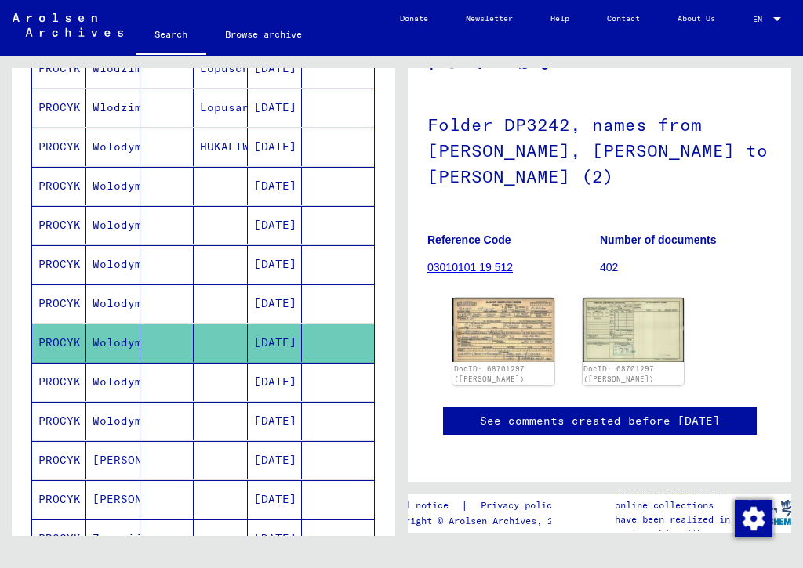
click at [111, 387] on mat-cell "Wolodymyr" at bounding box center [113, 382] width 54 height 38
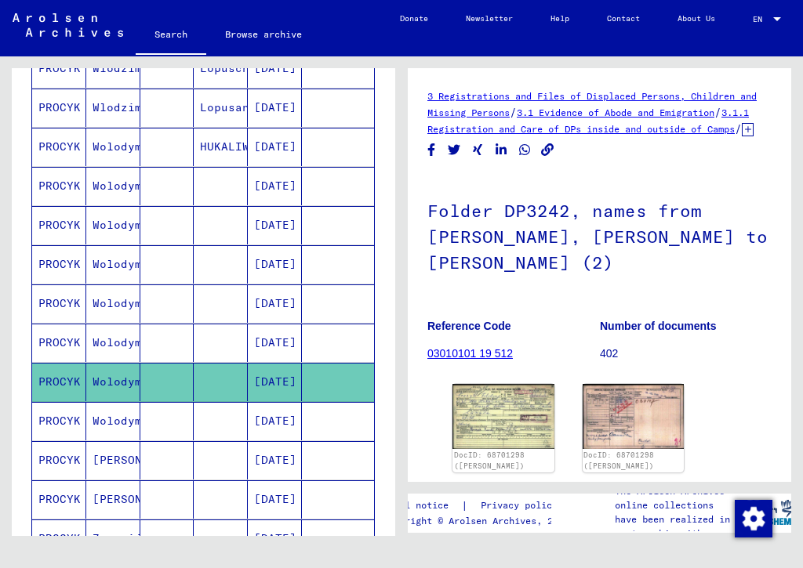
click at [510, 434] on img at bounding box center [503, 416] width 102 height 64
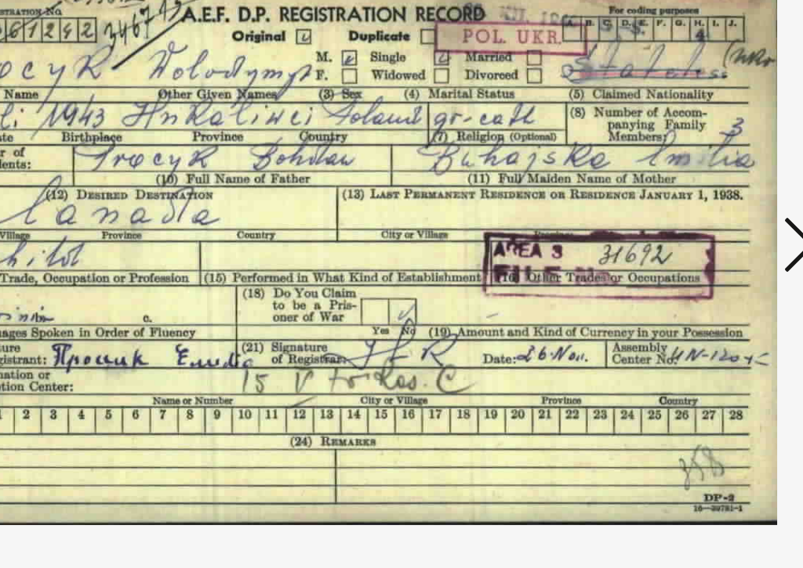
click at [674, 225] on icon at bounding box center [683, 244] width 19 height 38
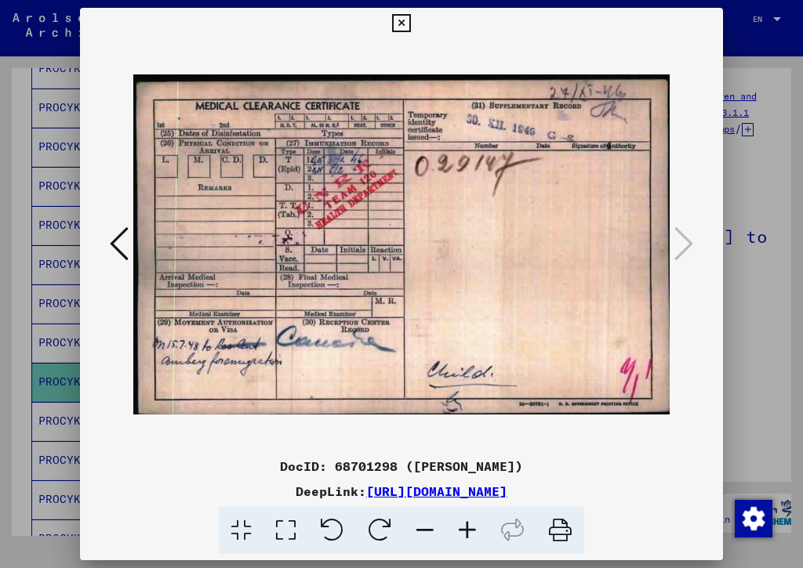
click at [129, 237] on icon at bounding box center [119, 244] width 19 height 38
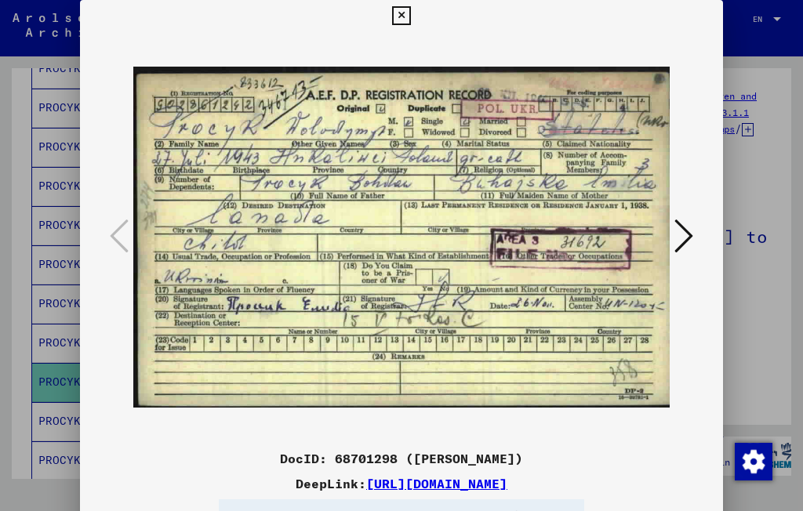
click at [410, 15] on icon at bounding box center [401, 15] width 18 height 19
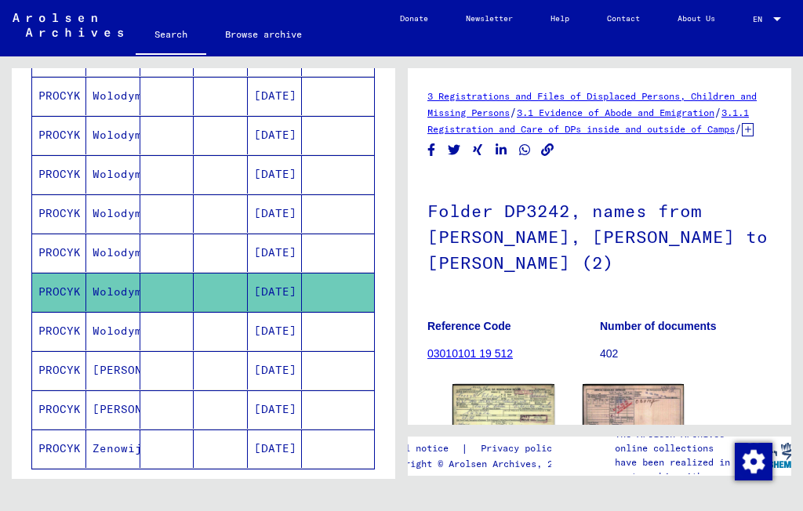
scroll to position [812, 0]
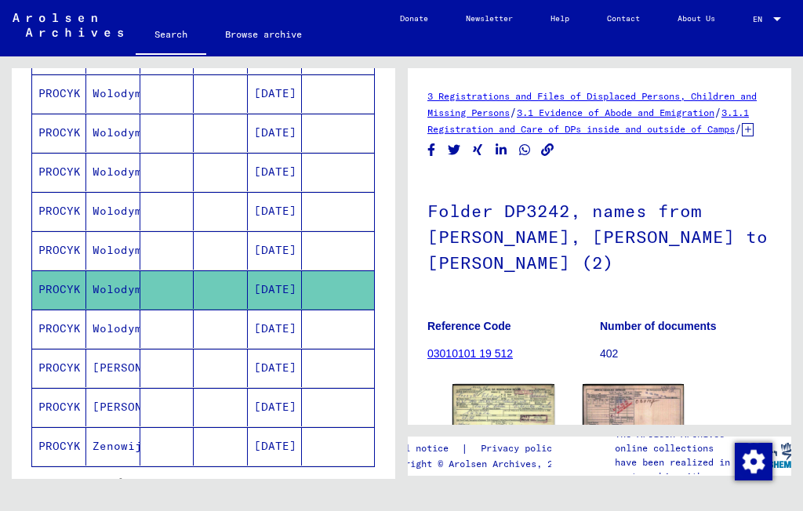
click at [118, 332] on mat-cell "Wolodymyr" at bounding box center [113, 329] width 54 height 38
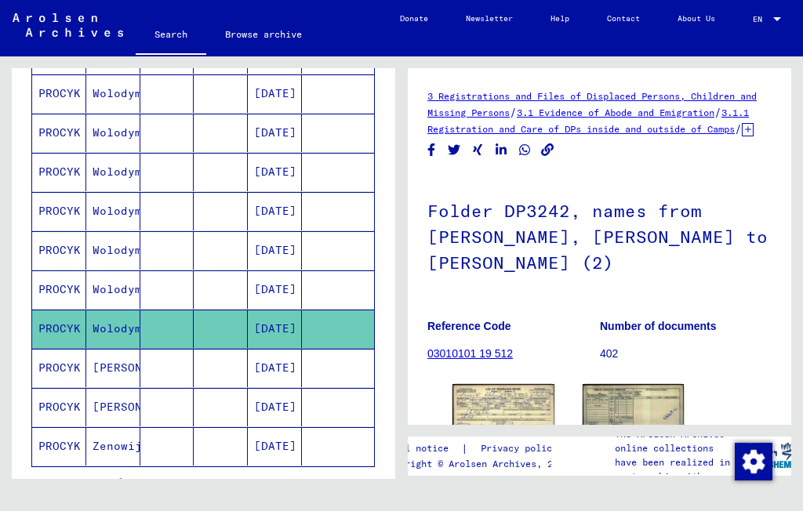
scroll to position [112, 0]
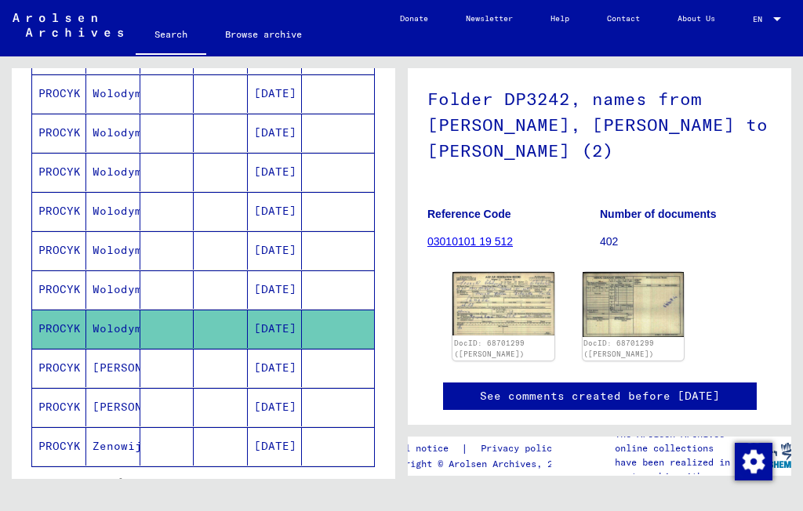
click at [525, 317] on img at bounding box center [503, 304] width 102 height 64
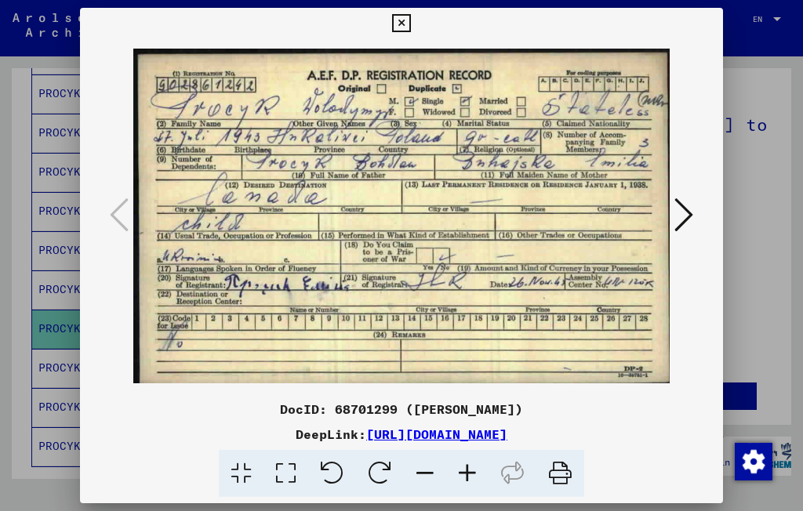
click at [670, 216] on button at bounding box center [684, 216] width 28 height 45
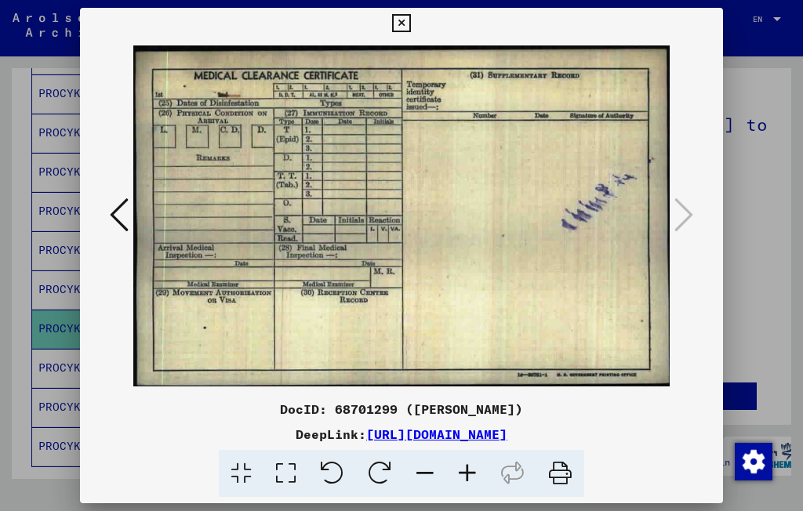
click at [415, 24] on button at bounding box center [400, 23] width 27 height 31
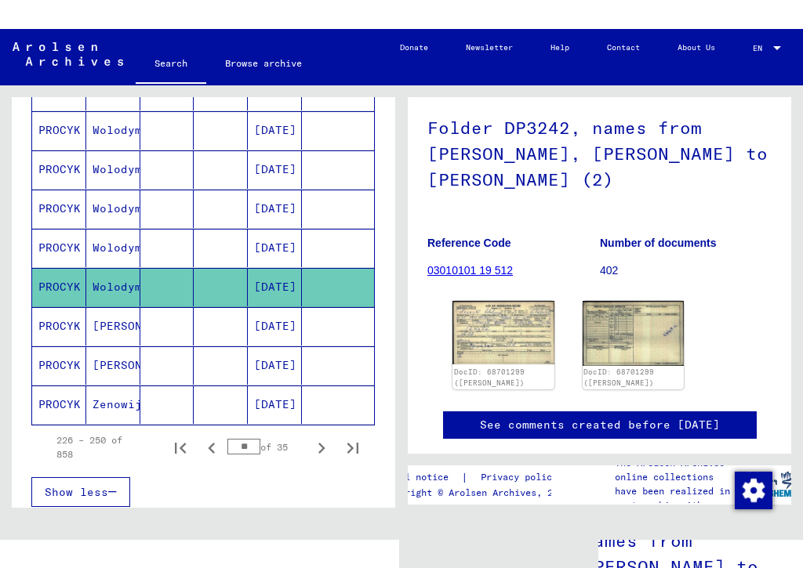
scroll to position [882, 0]
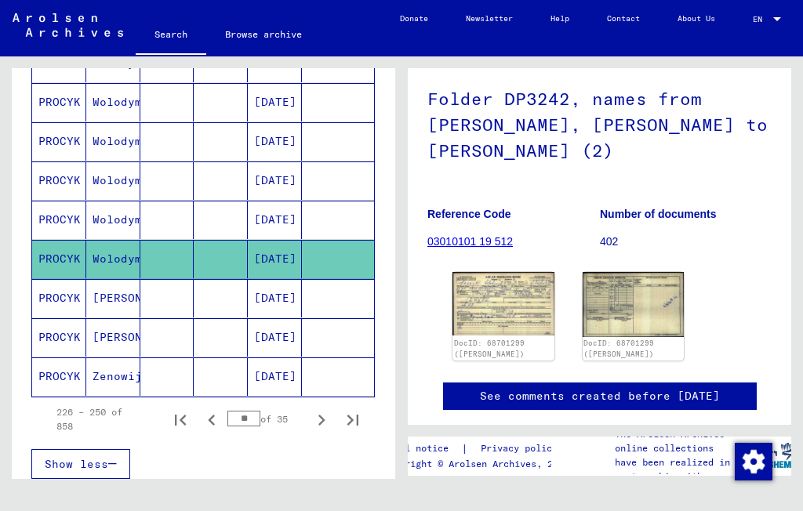
click at [129, 256] on mat-cell "Wolodymyr" at bounding box center [113, 259] width 54 height 38
click at [525, 323] on img at bounding box center [503, 304] width 102 height 64
